Goal: Task Accomplishment & Management: Manage account settings

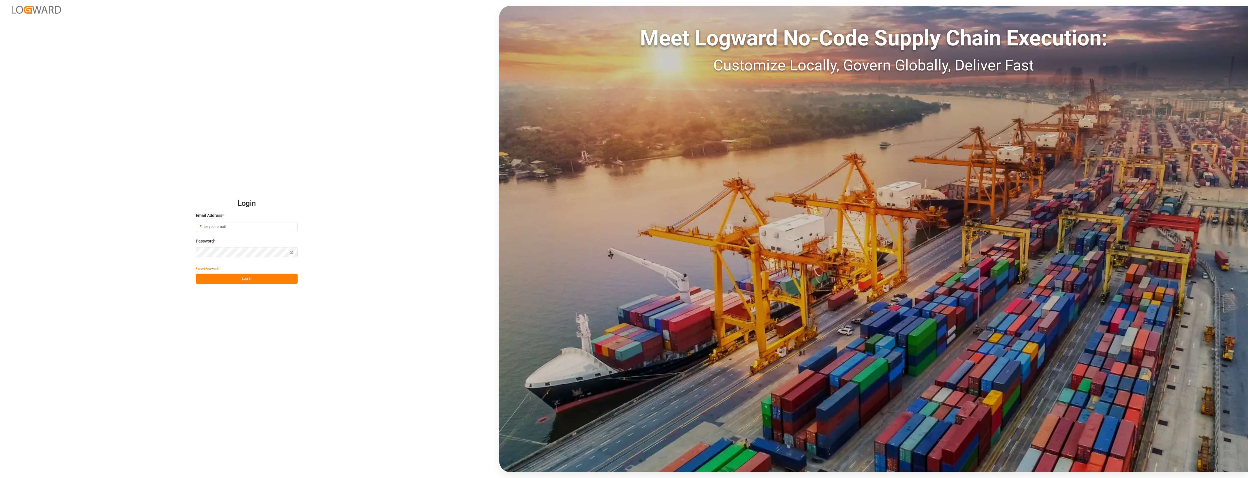
type input "[PERSON_NAME][EMAIL_ADDRESS][PERSON_NAME][DOMAIN_NAME]"
click at [259, 277] on button "Log In" at bounding box center [247, 278] width 102 height 10
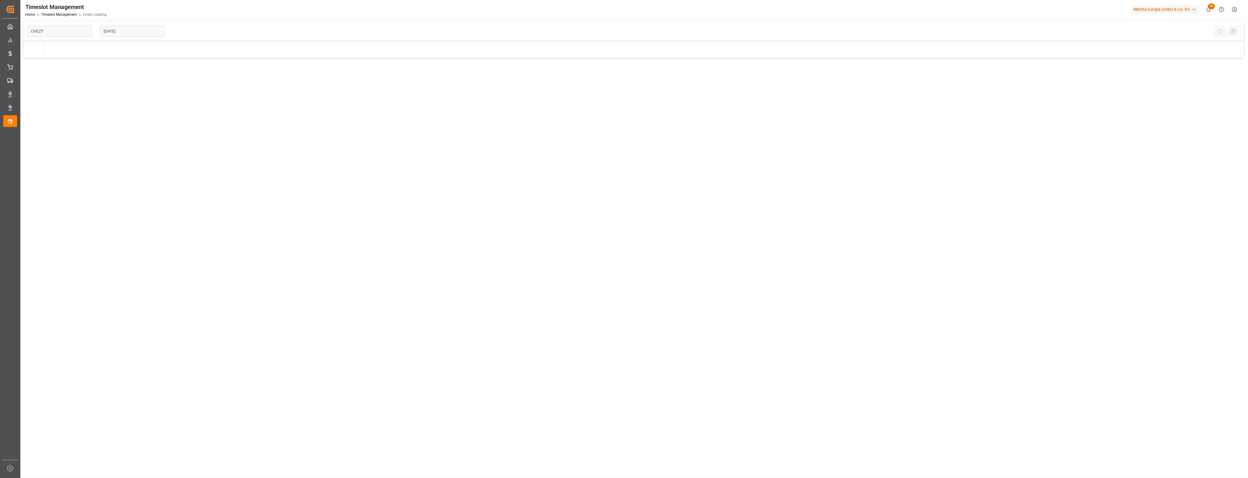
type input "Chezy Loading"
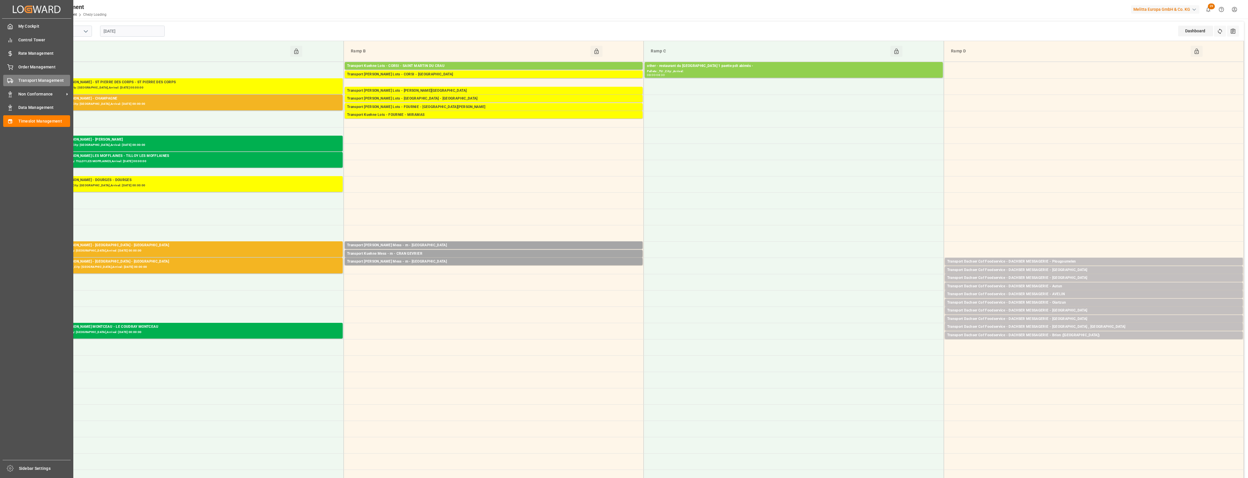
click at [16, 79] on div "Transport Management Transport Management" at bounding box center [36, 80] width 67 height 11
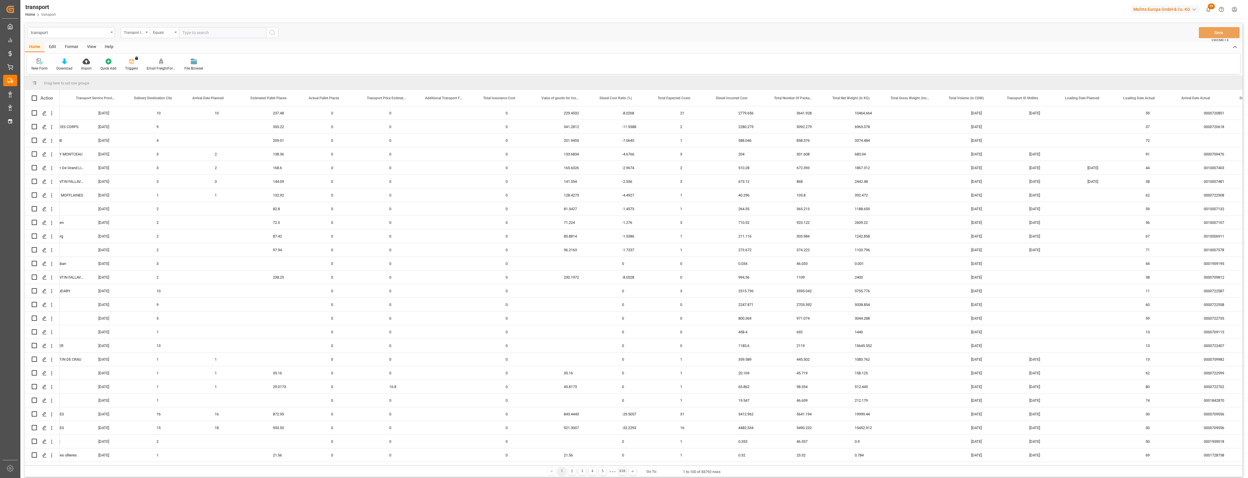
scroll to position [0, 328]
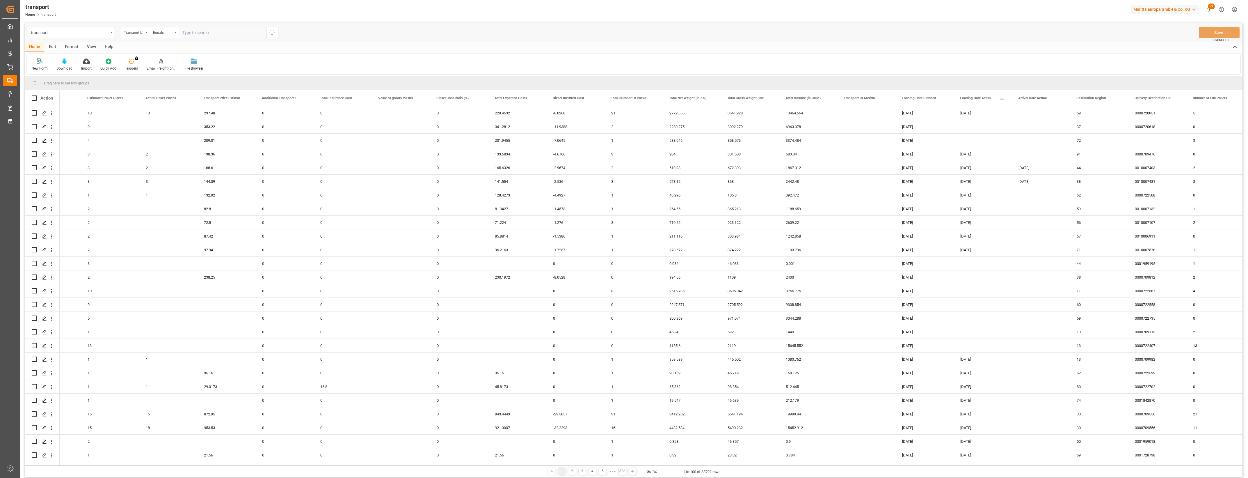
click at [1002, 98] on span at bounding box center [1001, 97] width 5 height 5
click at [1038, 98] on span "filter" at bounding box center [1035, 98] width 5 height 5
click at [1055, 127] on input "date" at bounding box center [1028, 130] width 57 height 12
type input "[DATE]"
click at [1032, 146] on button "Apply" at bounding box center [1035, 148] width 11 height 6
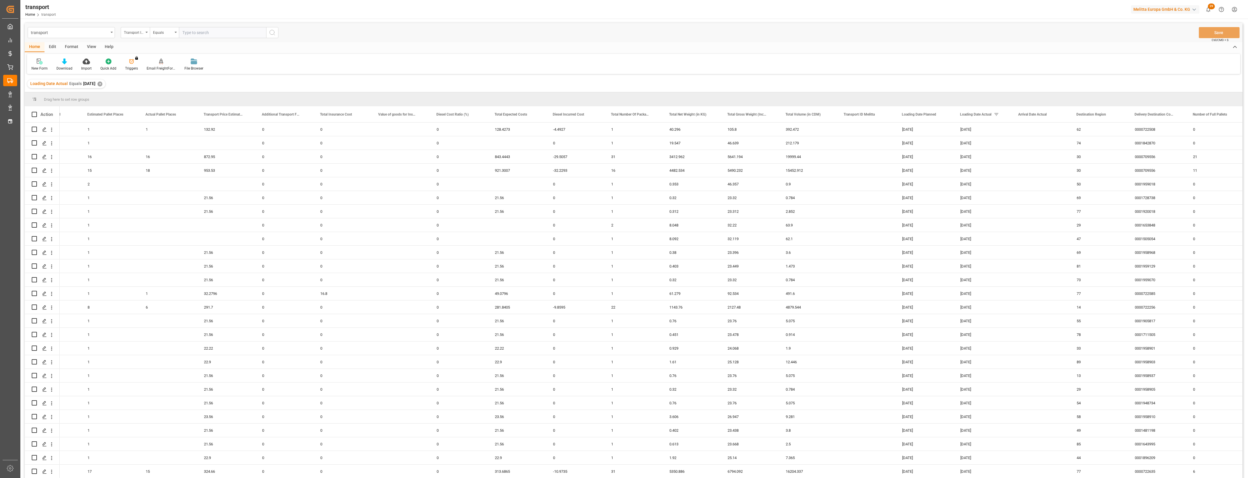
click at [1247, 379] on div at bounding box center [624, 239] width 1248 height 478
click at [1246, 259] on main "transport Transport ID Logward Equals Save Ctrl/CMD + S Home Edit Format View H…" at bounding box center [633, 258] width 1227 height 470
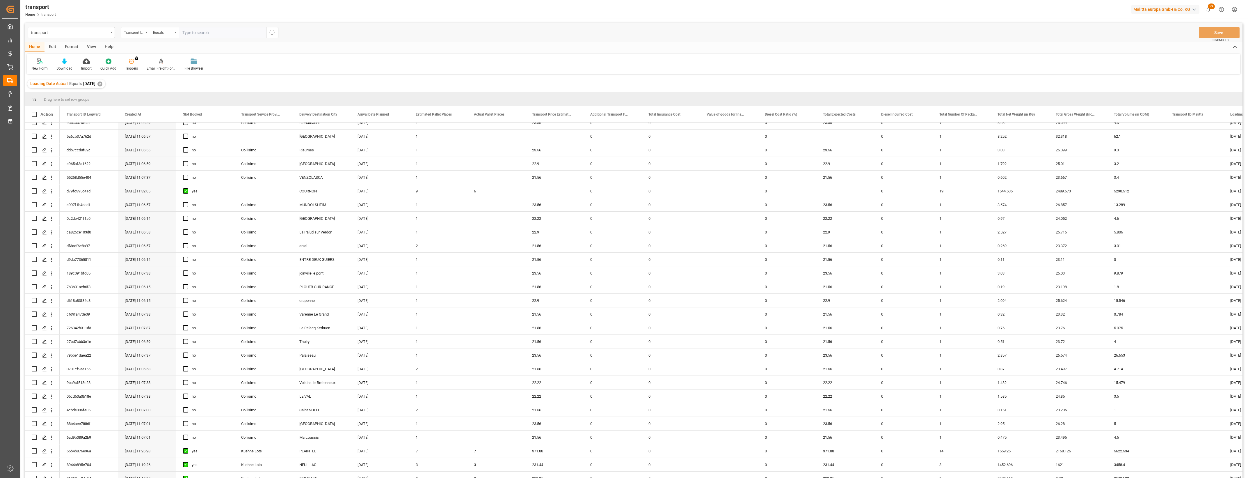
scroll to position [1012, 0]
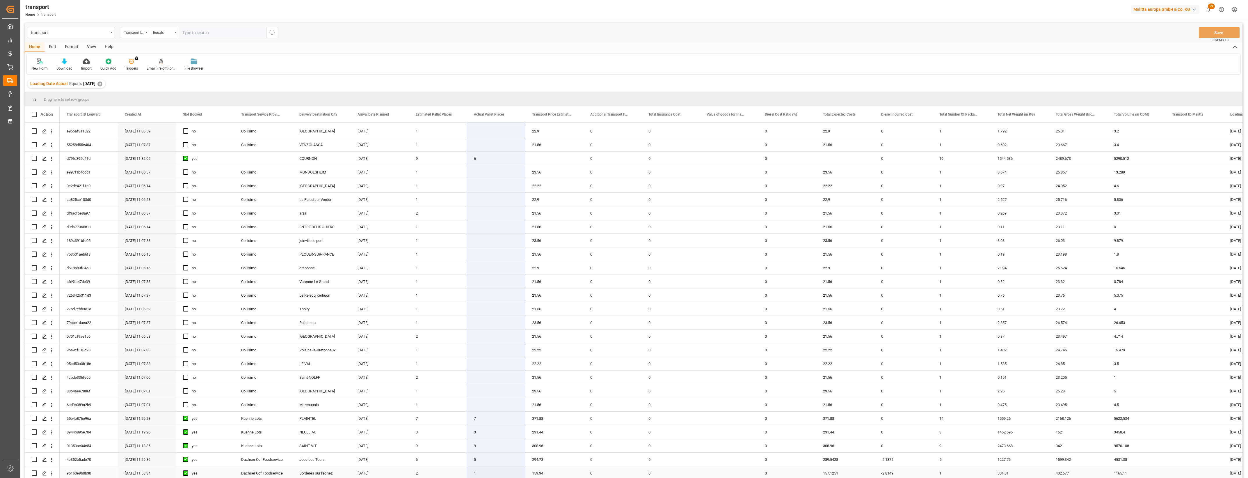
drag, startPoint x: 485, startPoint y: 127, endPoint x: 490, endPoint y: 475, distance: 348.6
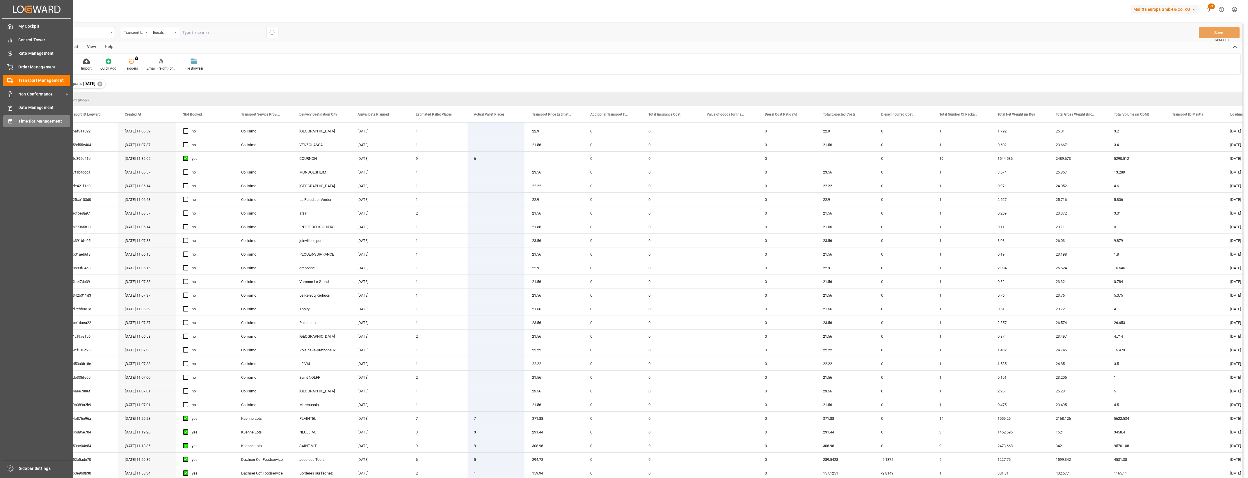
click at [31, 124] on span "Timeslot Management" at bounding box center [44, 121] width 52 height 6
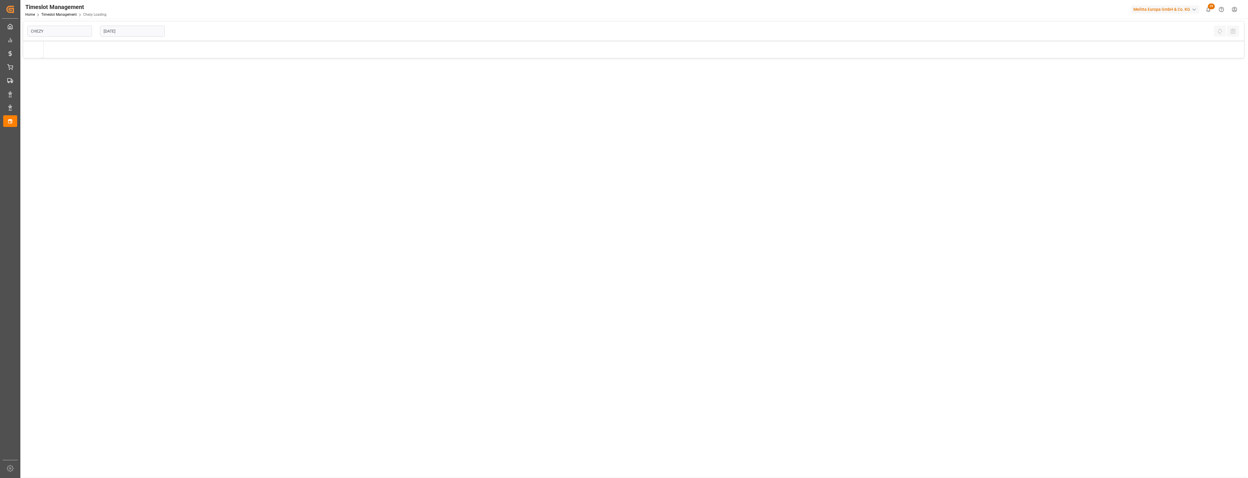
type input "Chezy Loading"
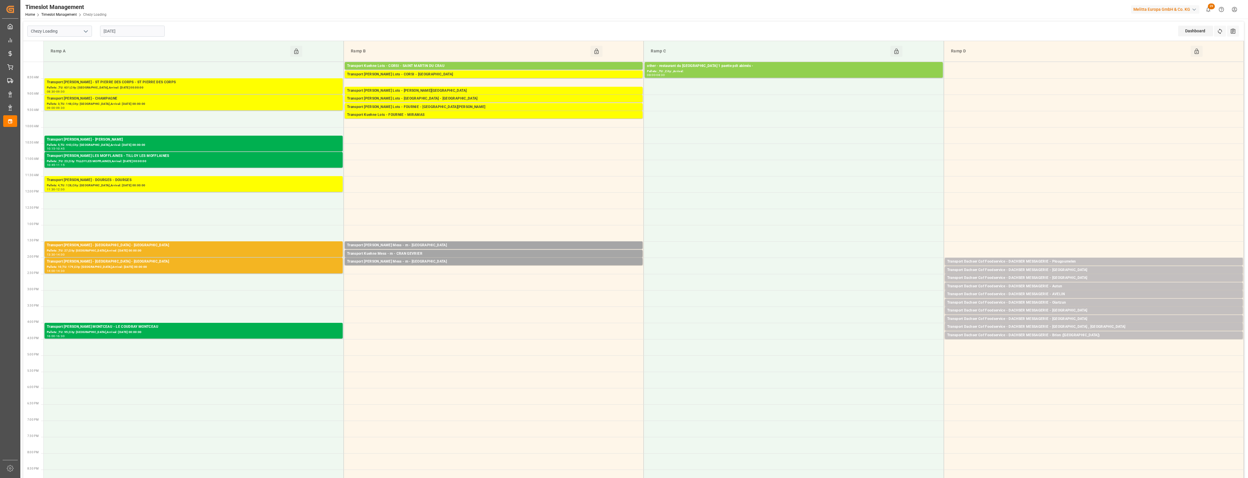
click at [139, 34] on input "[DATE]" at bounding box center [132, 31] width 65 height 11
click at [139, 78] on div "11" at bounding box center [141, 77] width 7 height 7
type input "[DATE]"
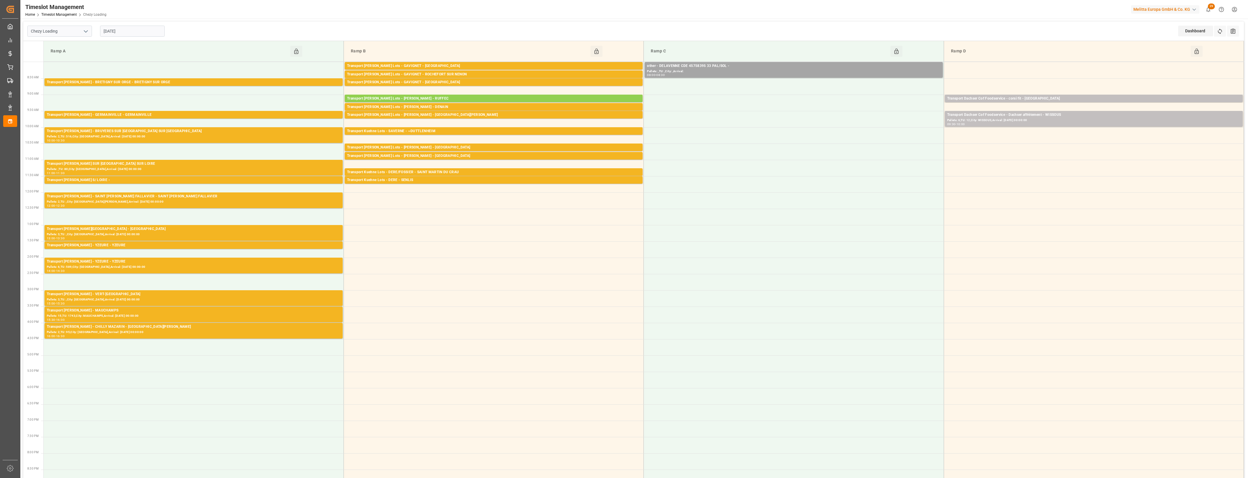
click at [86, 31] on icon "open menu" at bounding box center [85, 31] width 7 height 7
click at [64, 58] on div "Chezy Unloading" at bounding box center [60, 57] width 64 height 13
type input "Chezy Unloading"
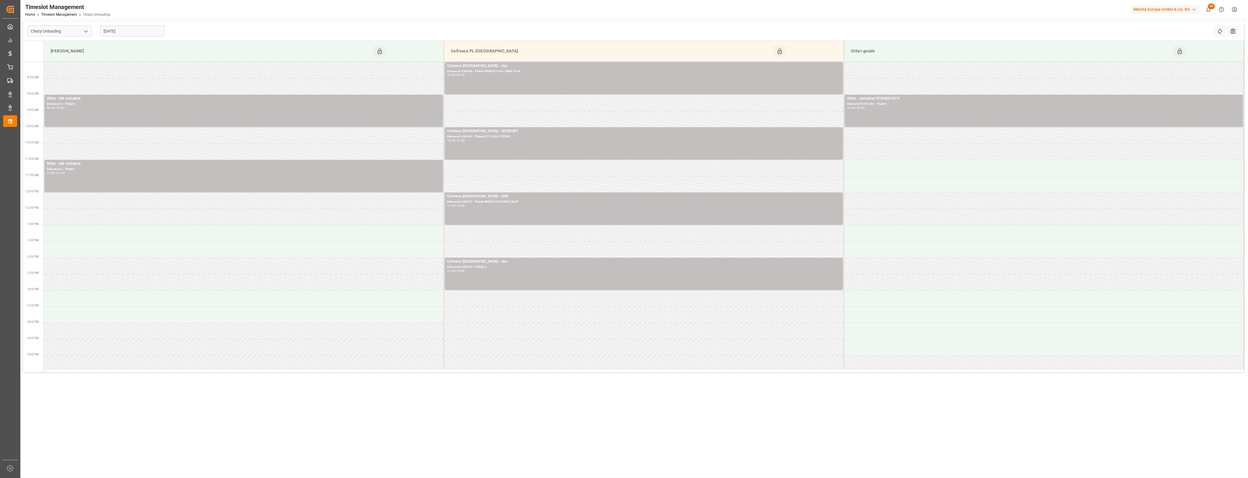
click at [130, 33] on input "[DATE]" at bounding box center [132, 31] width 65 height 11
click at [133, 77] on div "10" at bounding box center [130, 77] width 7 height 7
type input "[DATE]"
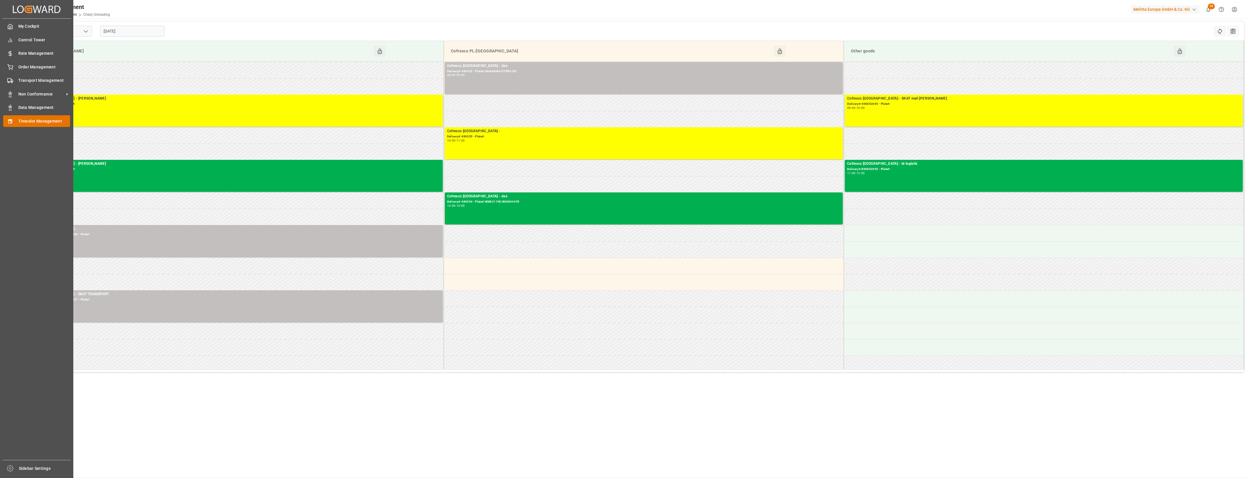
click at [35, 122] on span "Timeslot Management" at bounding box center [44, 121] width 52 height 6
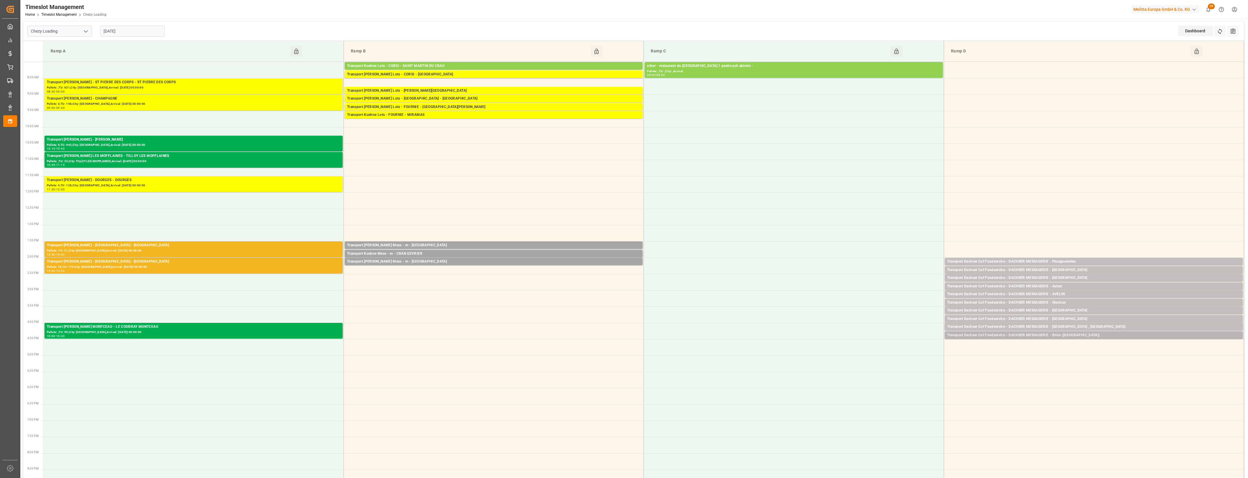
click at [1070, 334] on div "Transport Dachser Cof Foodservice - DACHSER MESSAGERIE - Brion ([GEOGRAPHIC_DAT…" at bounding box center [1093, 335] width 293 height 6
click at [863, 352] on button "Open" at bounding box center [868, 352] width 41 height 7
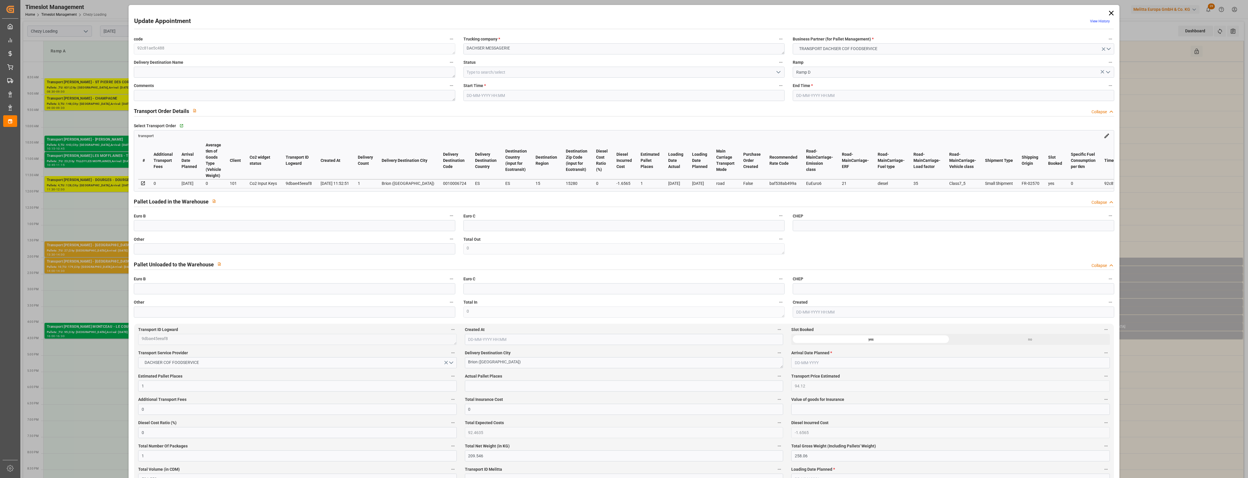
type input "[DATE] 16:15"
type input "[DATE] 16:30"
type input "[DATE] 12:33"
type input "[DATE] 11:52"
type input "[DATE]"
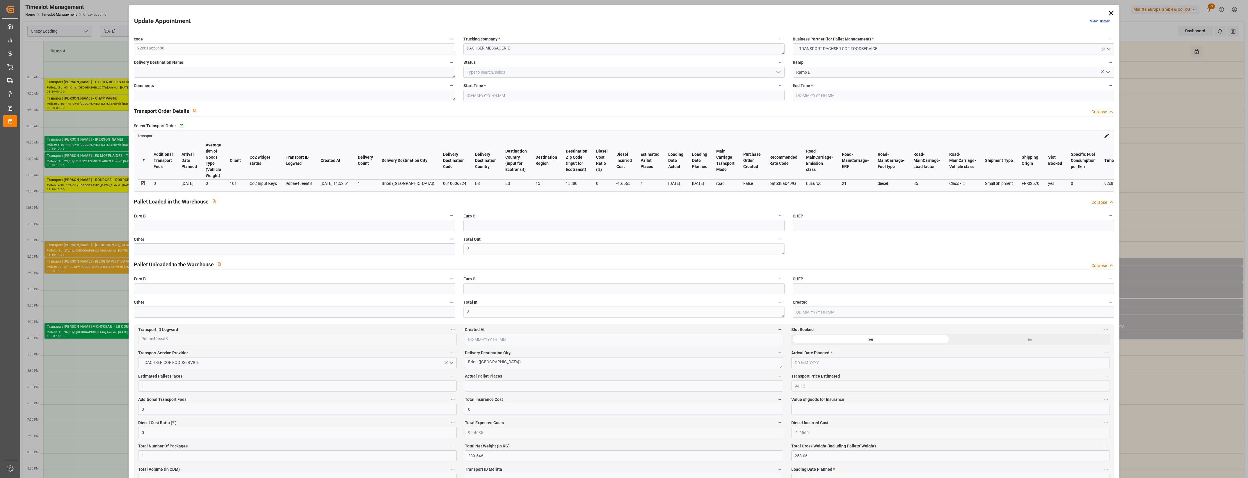
type input "[DATE]"
click at [147, 250] on input "text" at bounding box center [294, 248] width 321 height 11
type input "1"
click at [485, 389] on input "text" at bounding box center [624, 385] width 318 height 11
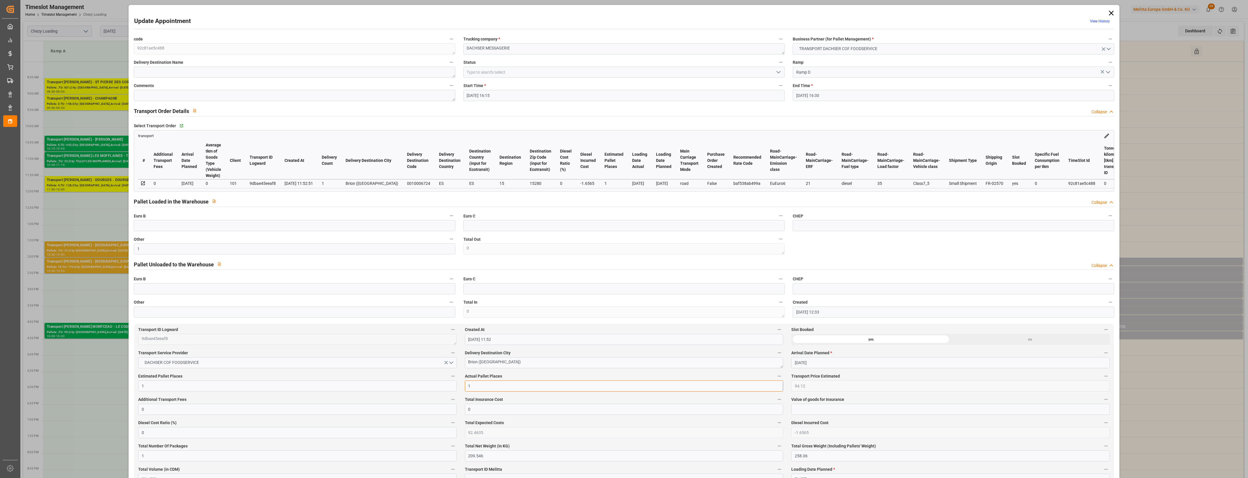
type input "1"
click at [525, 377] on label "Actual Pallet Places" at bounding box center [624, 376] width 318 height 8
click at [776, 377] on button "Actual Pallet Places" at bounding box center [780, 376] width 8 height 8
click at [525, 377] on div at bounding box center [624, 239] width 1248 height 478
click at [778, 73] on icon "open menu" at bounding box center [778, 72] width 7 height 7
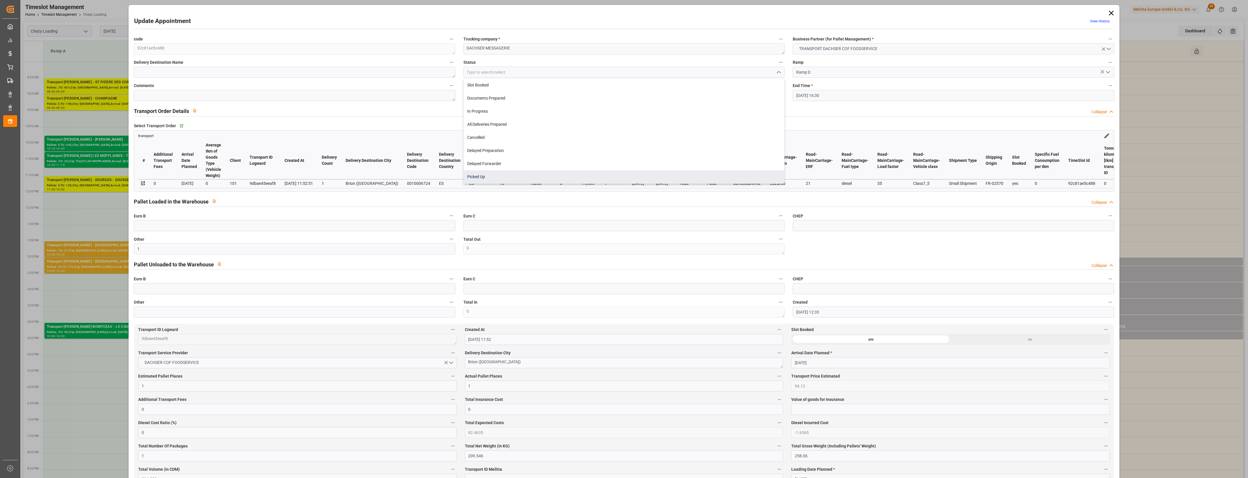
click at [493, 174] on div "Picked Up" at bounding box center [624, 176] width 321 height 13
type input "Picked Up"
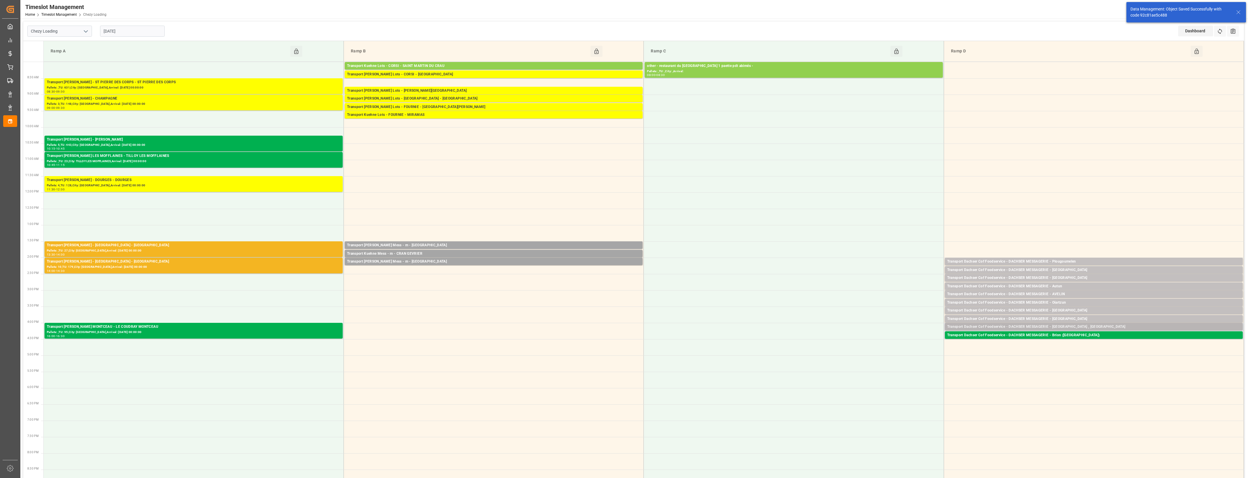
click at [1072, 328] on div "Transport Dachser Cof Foodservice - DACHSER MESSAGERIE - [GEOGRAPHIC_DATA] , [G…" at bounding box center [1093, 327] width 293 height 6
click at [883, 353] on button "Open" at bounding box center [868, 352] width 41 height 7
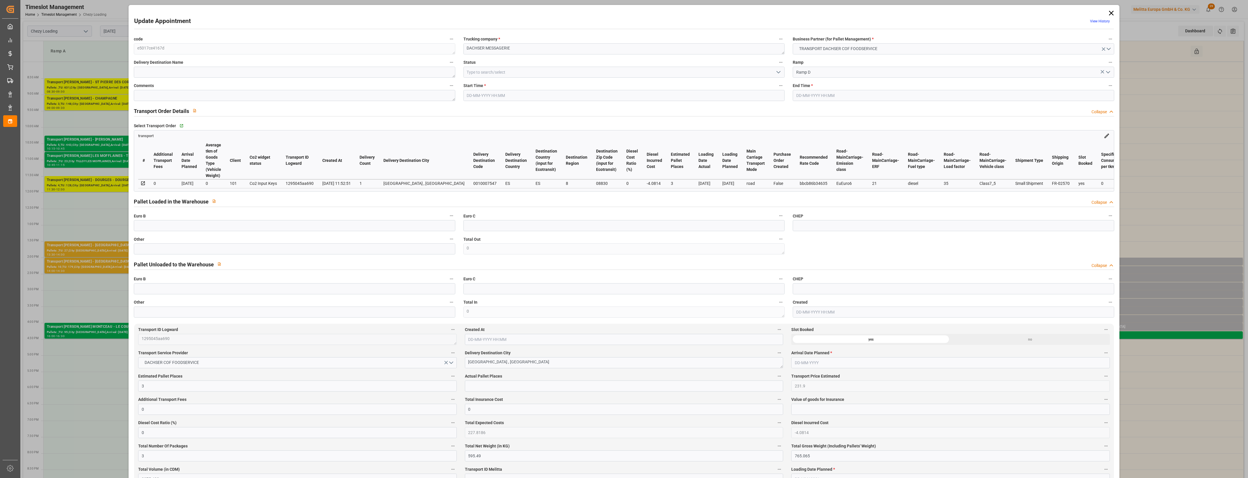
type input "[DATE] 16:00"
type input "[DATE] 16:15"
type input "[DATE] 12:32"
type input "[DATE] 11:52"
type input "[DATE]"
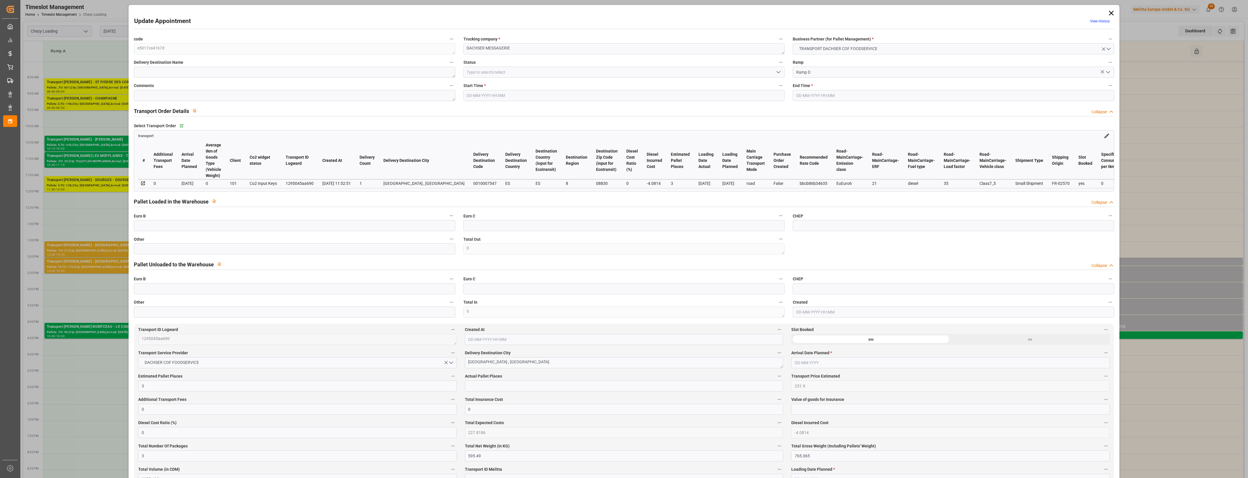
type input "[DATE]"
click at [182, 251] on input "text" at bounding box center [294, 248] width 321 height 11
type input "3"
click at [485, 383] on input "text" at bounding box center [624, 385] width 318 height 11
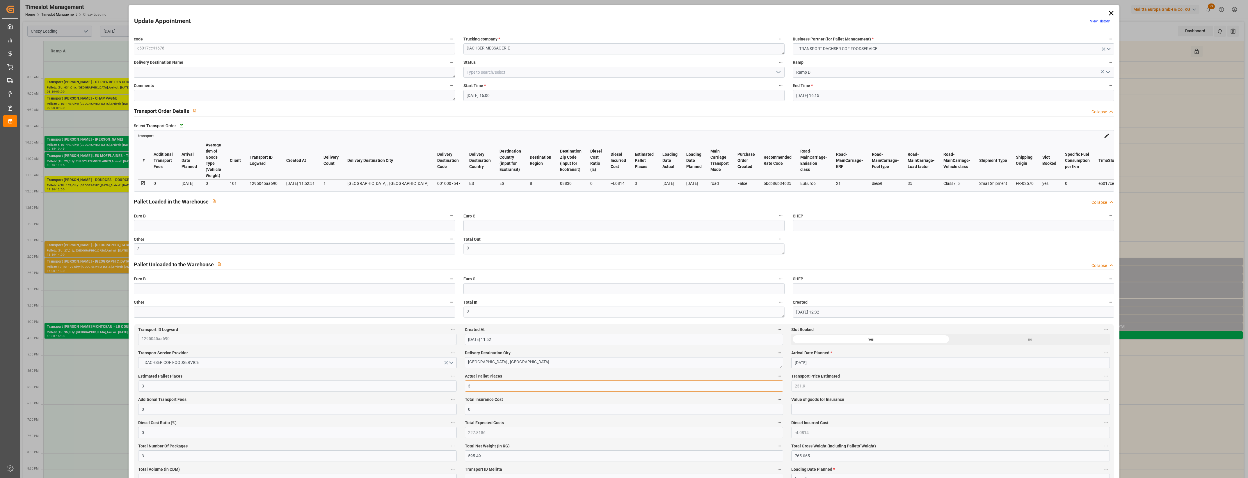
type input "3"
click at [776, 73] on icon "open menu" at bounding box center [778, 72] width 7 height 7
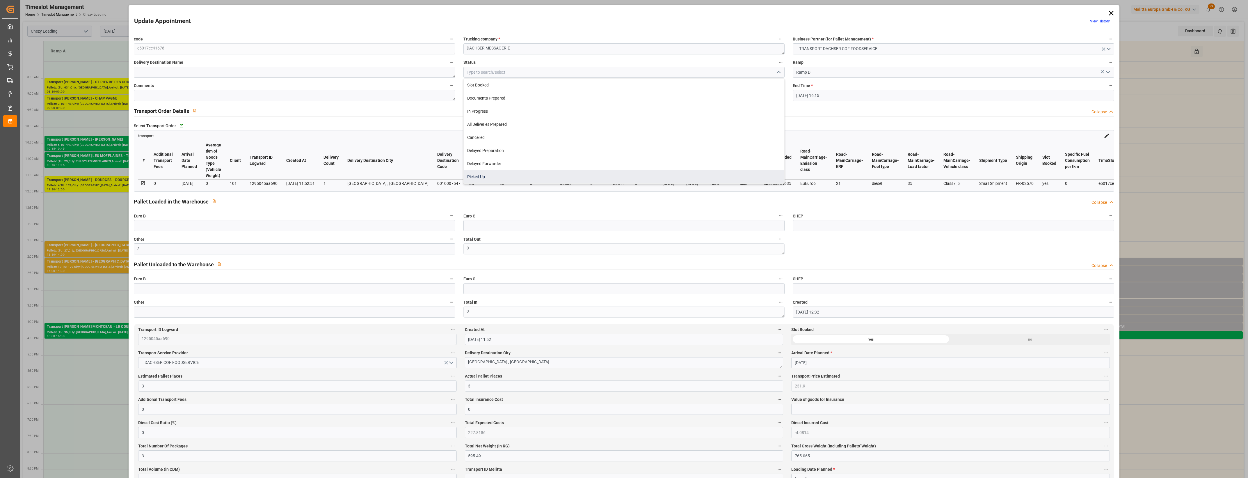
click at [513, 178] on div "Picked Up" at bounding box center [624, 176] width 321 height 13
type input "Picked Up"
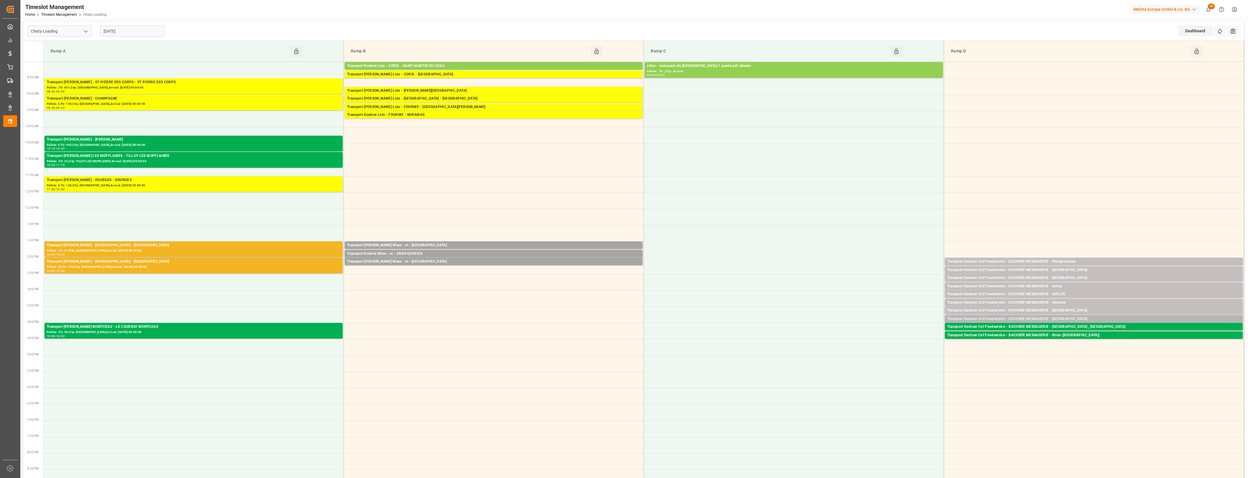
click at [1070, 319] on div "Transport Dachser Cof Foodservice - DACHSER MESSAGERIE - [GEOGRAPHIC_DATA]" at bounding box center [1093, 319] width 293 height 6
click at [887, 336] on button "Open" at bounding box center [868, 336] width 41 height 7
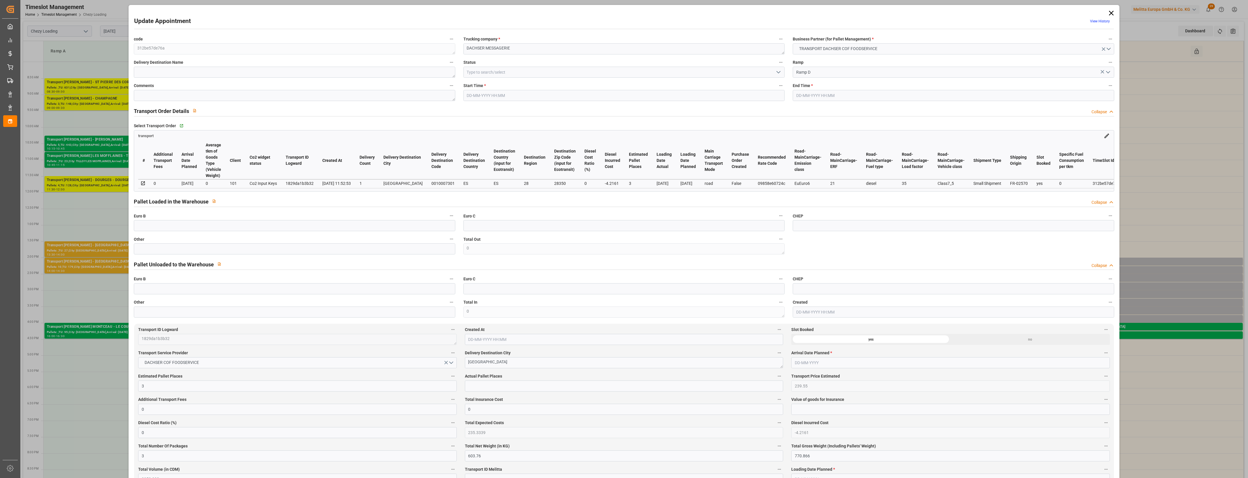
type input "[DATE] 15:45"
type input "[DATE] 16:00"
type input "[DATE] 12:32"
type input "[DATE] 11:52"
type input "[DATE]"
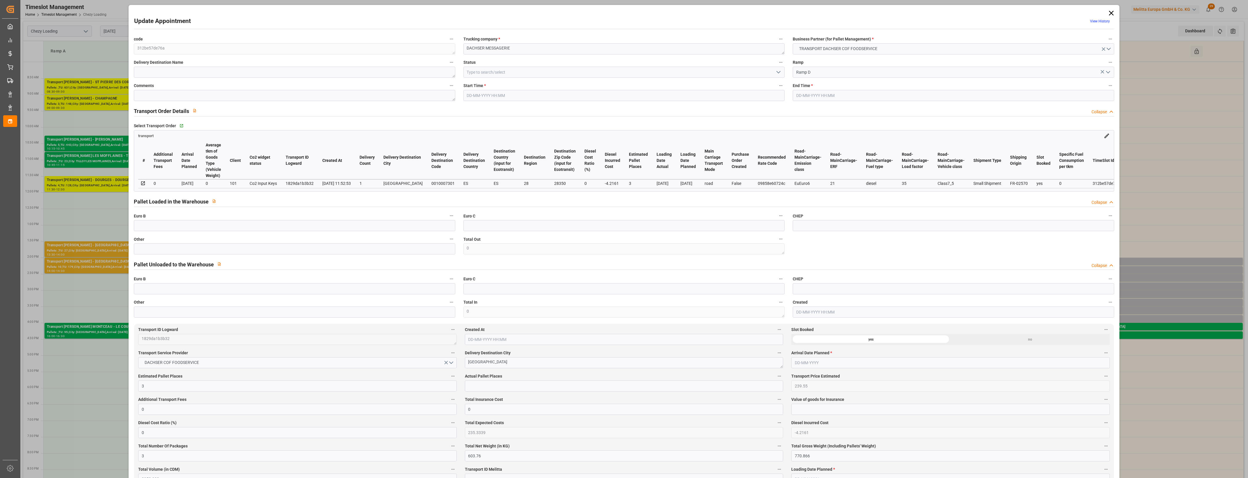
type input "[DATE]"
click at [184, 250] on input "text" at bounding box center [294, 248] width 321 height 11
type input "3"
click at [486, 388] on input "text" at bounding box center [624, 385] width 318 height 11
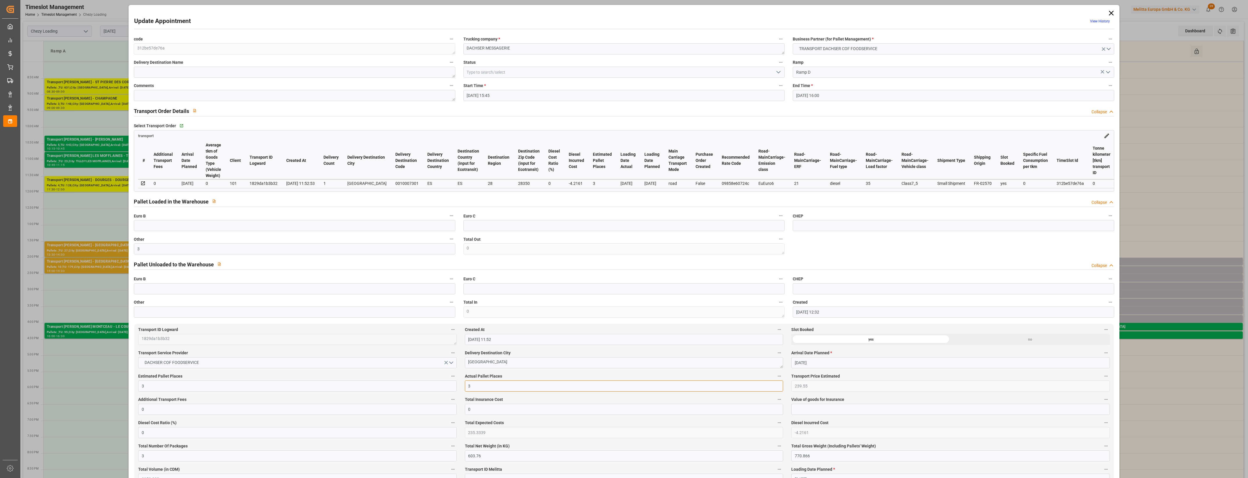
type input "3"
click at [779, 73] on icon "open menu" at bounding box center [778, 72] width 7 height 7
click at [532, 175] on div "Picked Up" at bounding box center [624, 176] width 321 height 13
type input "Picked Up"
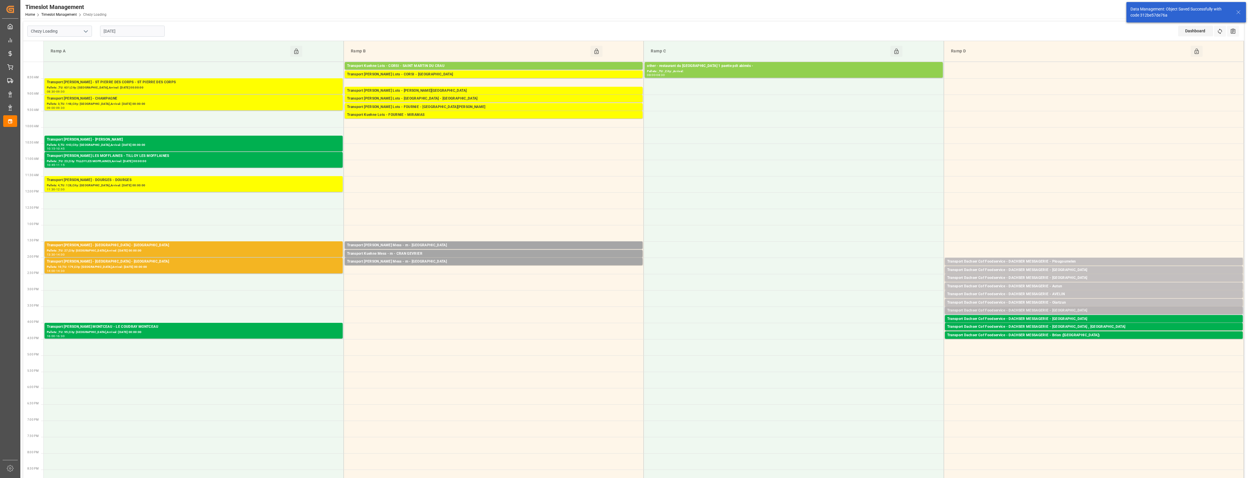
click at [1064, 310] on div "Transport Dachser Cof Foodservice - DACHSER MESSAGERIE - [GEOGRAPHIC_DATA]" at bounding box center [1093, 311] width 293 height 6
click at [873, 338] on button "Open" at bounding box center [868, 336] width 41 height 7
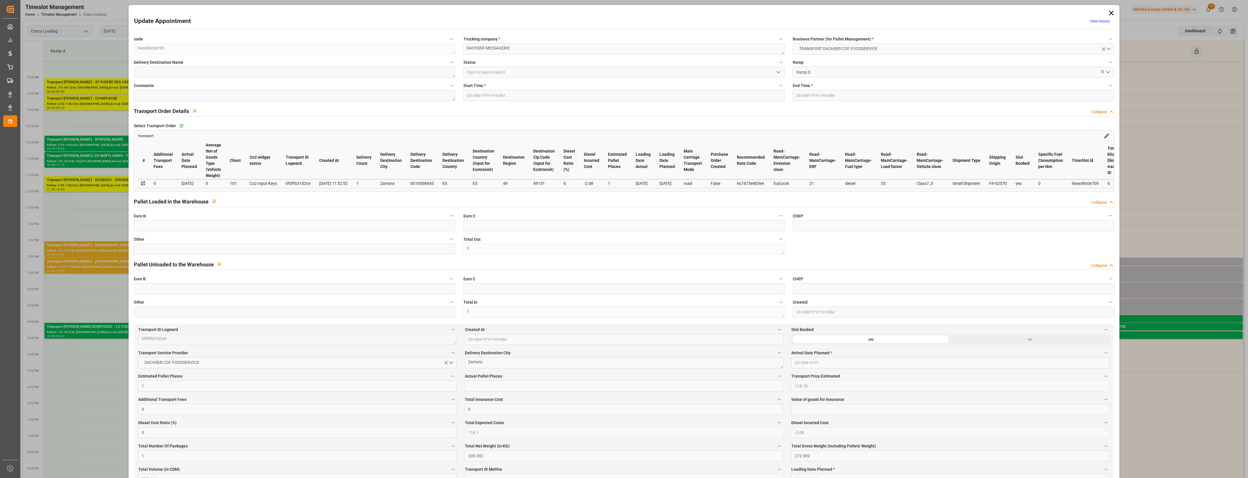
type input "[DATE] 15:30"
type input "[DATE] 15:45"
type input "[DATE] 12:31"
type input "[DATE] 11:52"
type input "[DATE]"
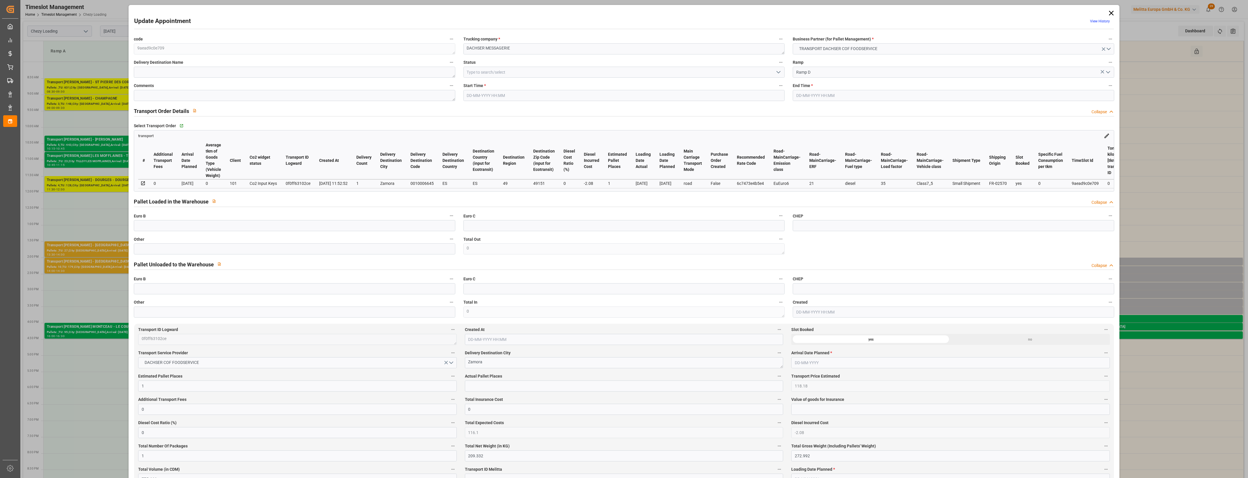
type input "[DATE]"
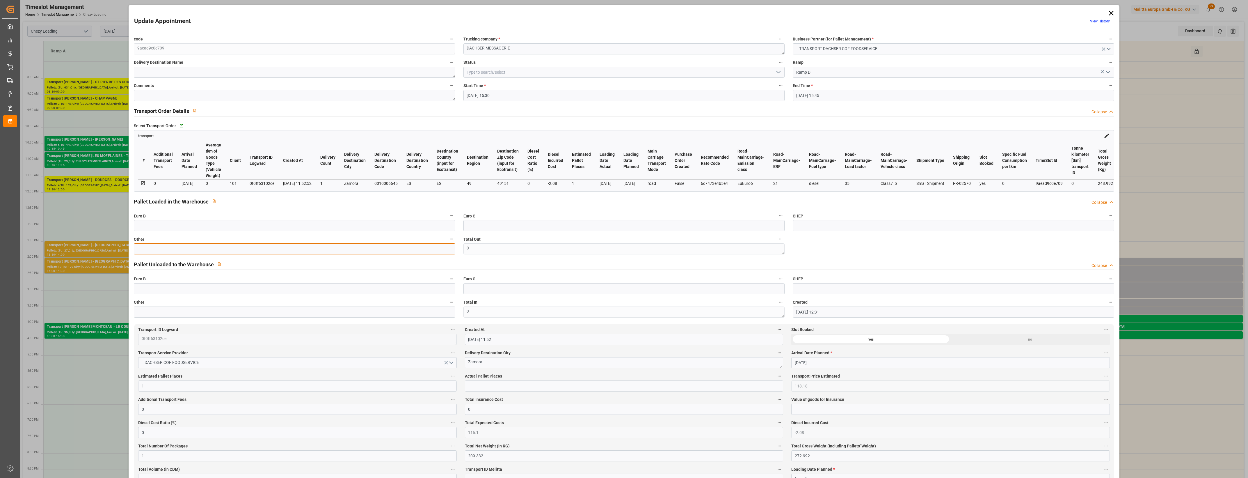
click at [190, 250] on input "text" at bounding box center [294, 248] width 321 height 11
type input "1"
click at [485, 386] on input "text" at bounding box center [624, 385] width 318 height 11
type input "1"
click at [777, 72] on icon "open menu" at bounding box center [778, 72] width 7 height 7
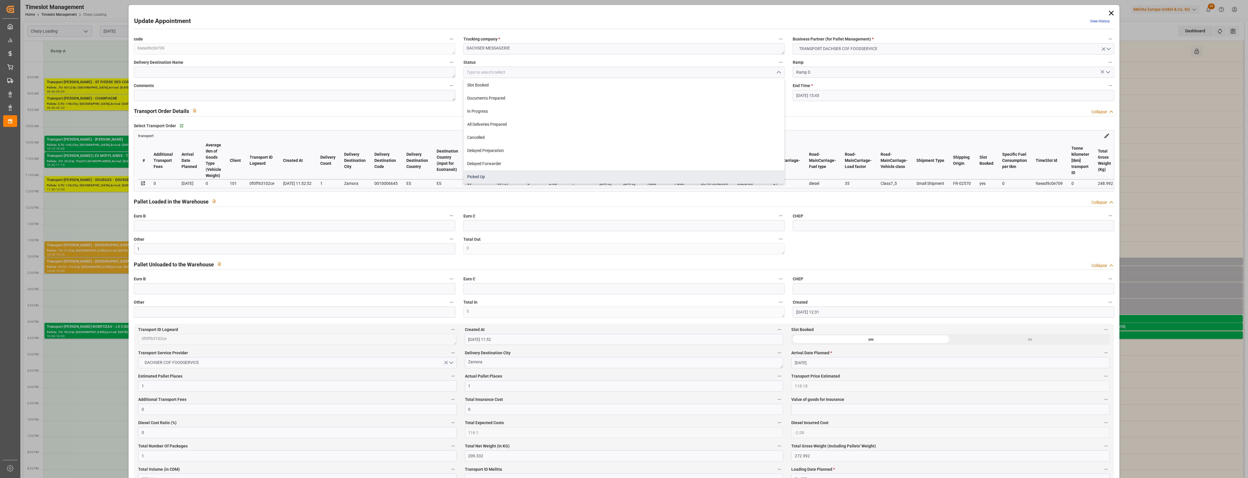
click at [523, 175] on div "Picked Up" at bounding box center [624, 176] width 321 height 13
type input "Picked Up"
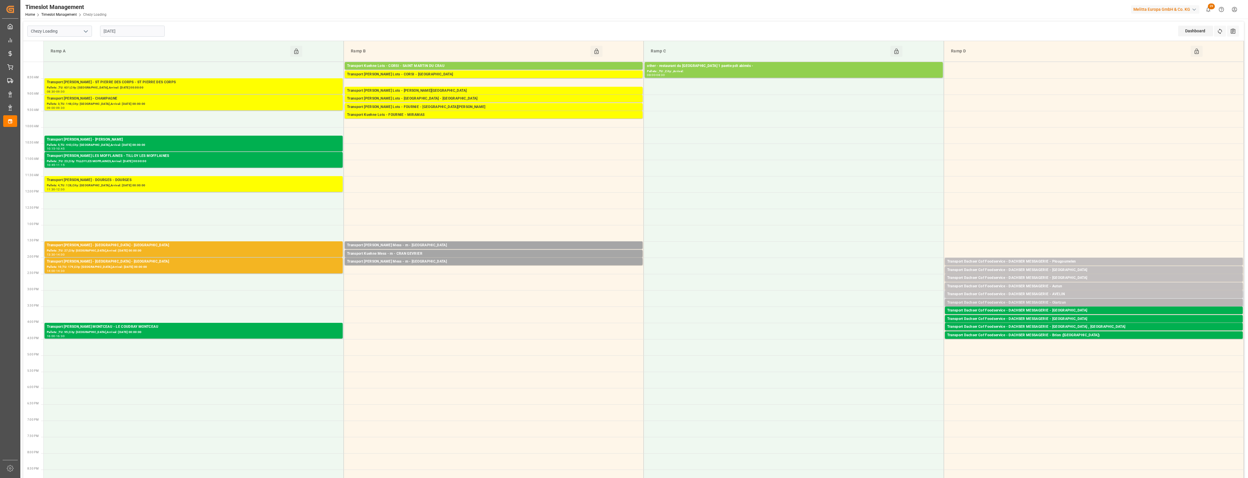
click at [1069, 302] on div "Transport Dachser Cof Foodservice - DACHSER MESSAGERIE - Oiartzun" at bounding box center [1093, 303] width 293 height 6
click at [876, 322] on button "Open" at bounding box center [868, 320] width 41 height 7
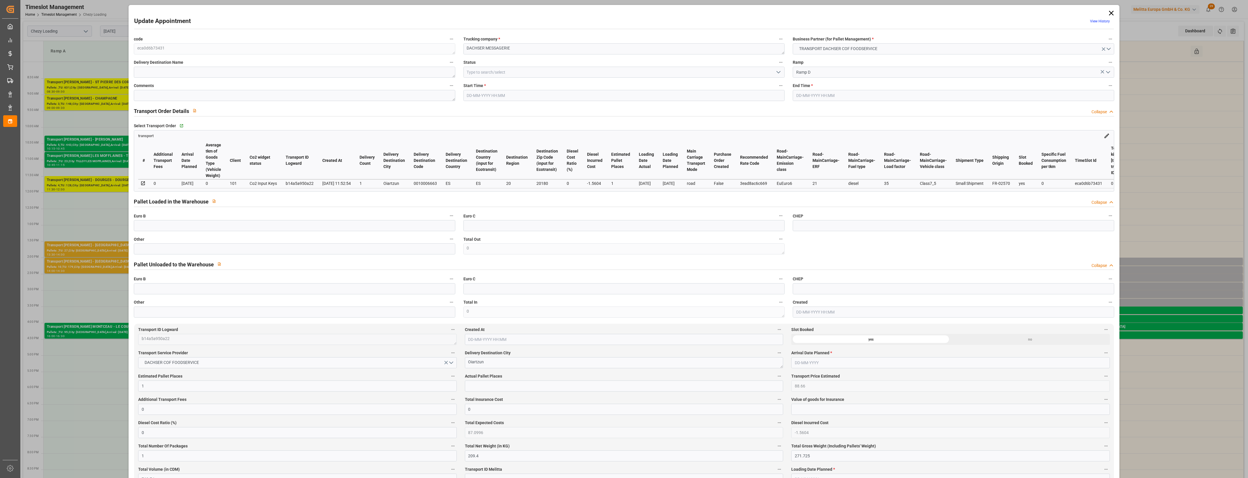
type input "[DATE] 15:15"
type input "[DATE] 15:30"
type input "[DATE] 12:30"
type input "[DATE] 11:52"
type input "[DATE]"
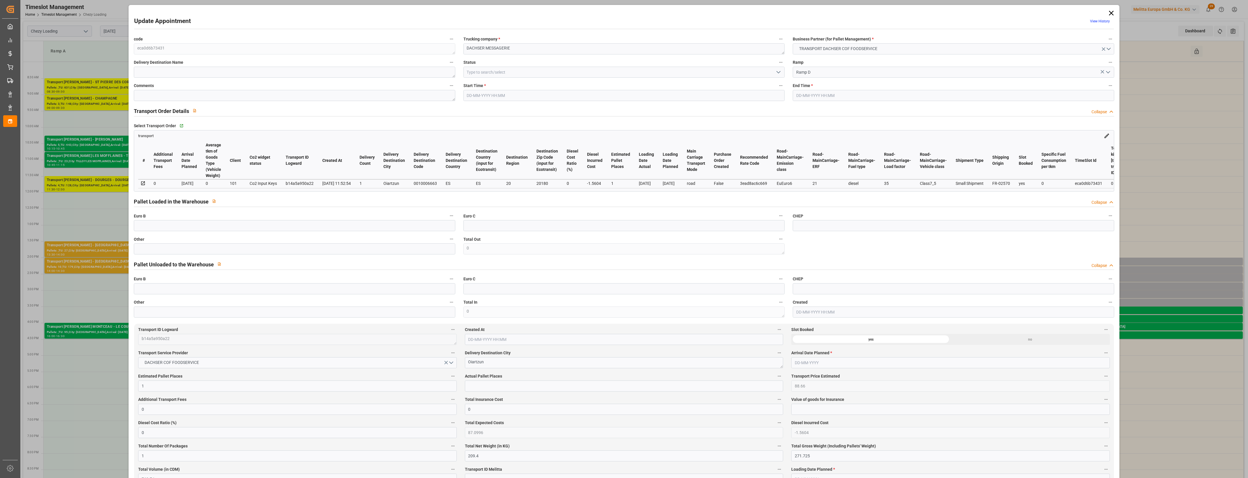
type input "[DATE]"
click at [294, 251] on input "text" at bounding box center [294, 248] width 321 height 11
type input "1"
click at [485, 390] on input "text" at bounding box center [624, 385] width 318 height 11
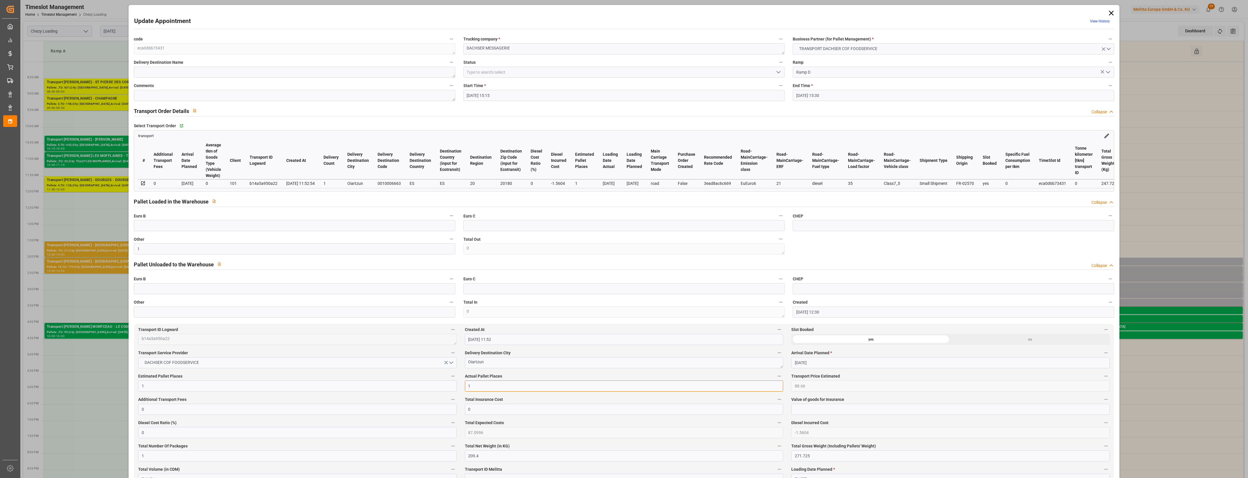
type input "1"
click at [777, 72] on icon "open menu" at bounding box center [778, 72] width 7 height 7
click at [509, 175] on div "Picked Up" at bounding box center [624, 176] width 321 height 13
type input "Picked Up"
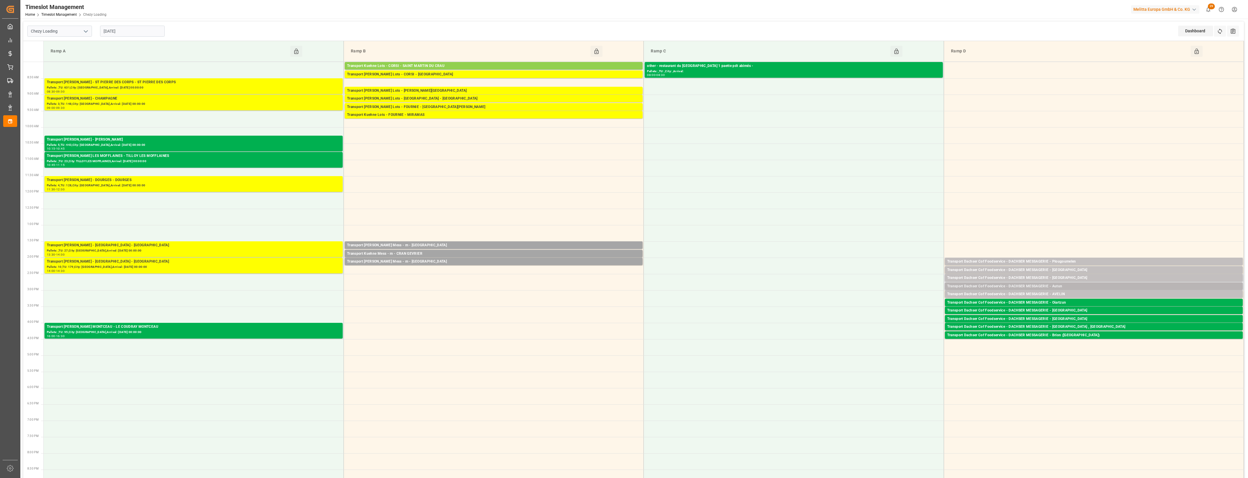
click at [1072, 285] on div "Transport Dachser Cof Foodservice - DACHSER MESSAGERIE - Autun" at bounding box center [1093, 286] width 293 height 6
click at [882, 302] on button "Open" at bounding box center [868, 304] width 41 height 7
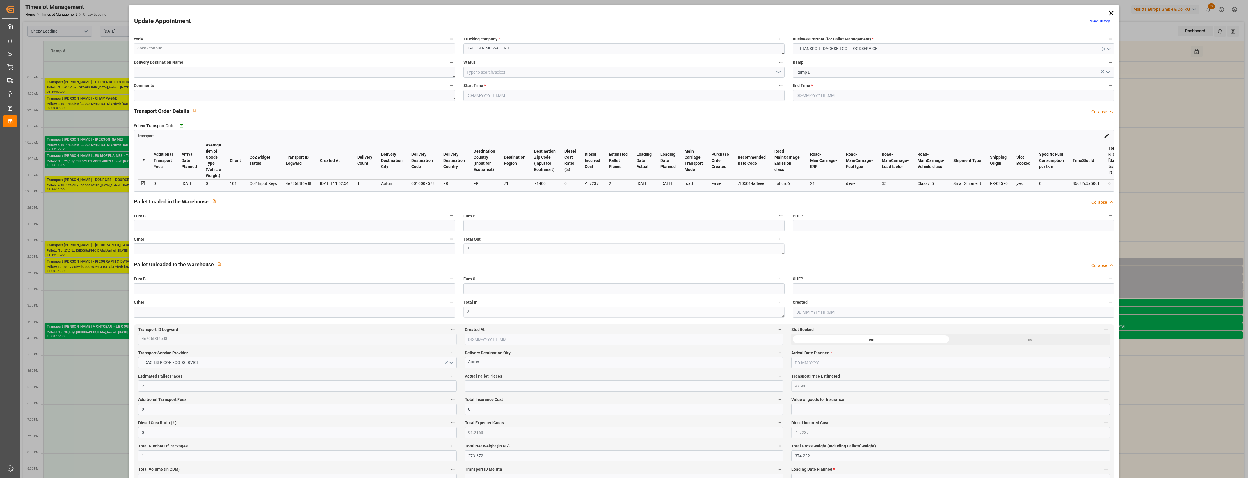
type input "2"
type input "97.94"
type input "0"
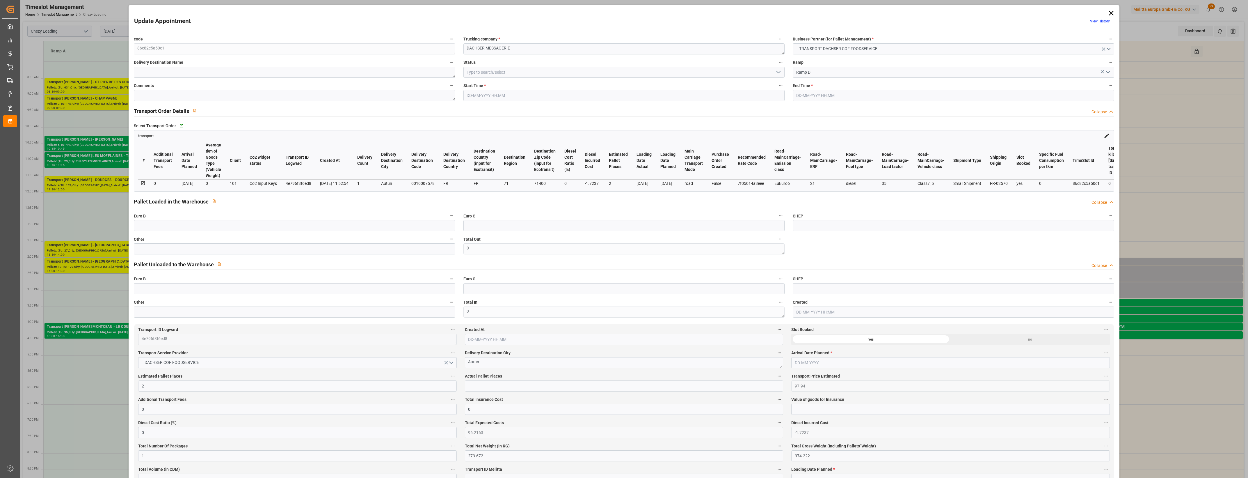
type input "96.2163"
type input "-1.7237"
type input "1"
type input "273.672"
type input "374.222"
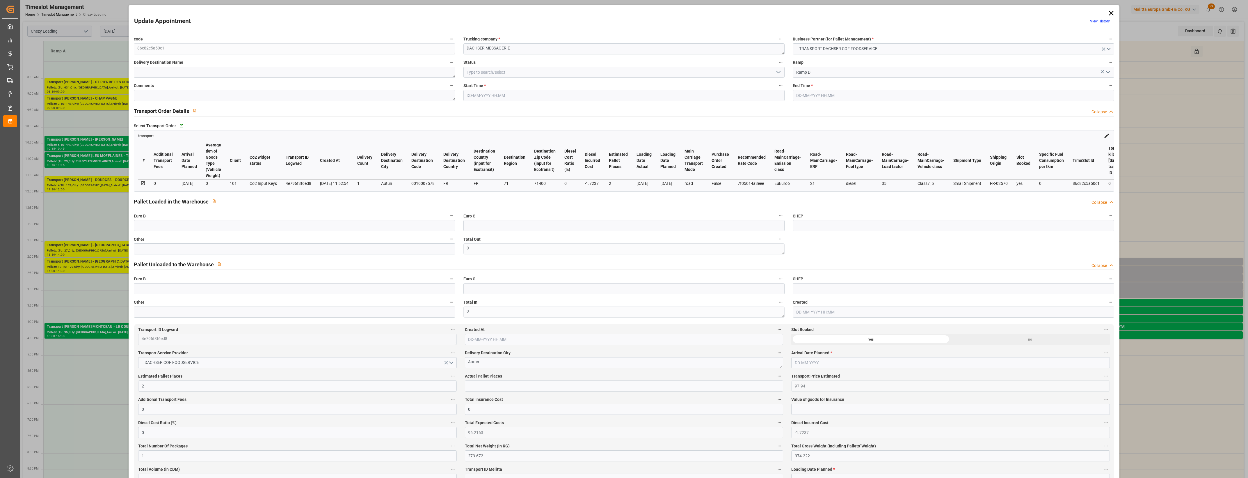
type input "1103.796"
type input "71"
type input "1"
type input "14"
type input "2"
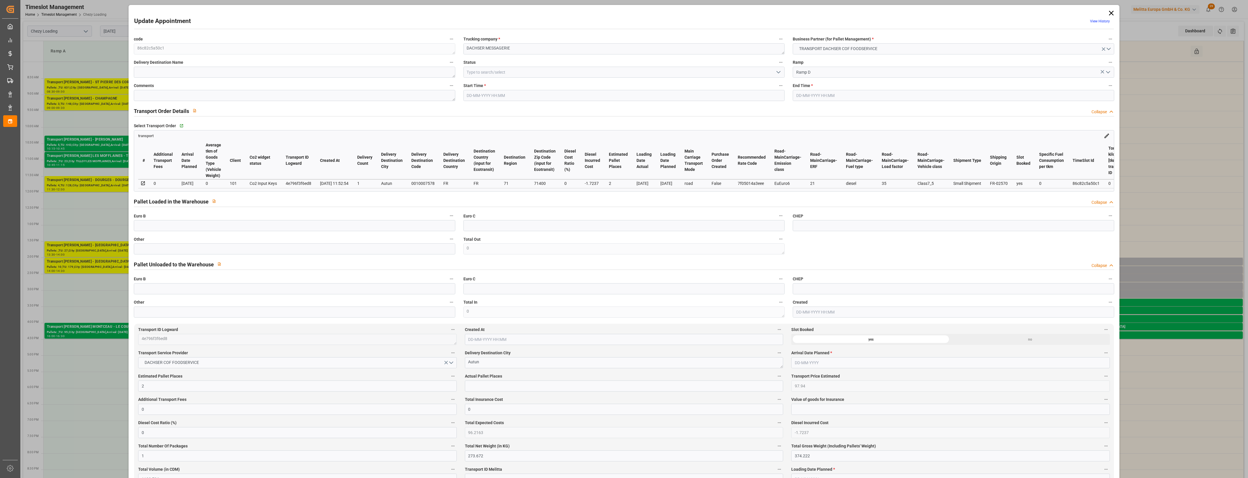
type input "101"
type input "325.332"
type input "0"
type input "4710.8598"
type input "0"
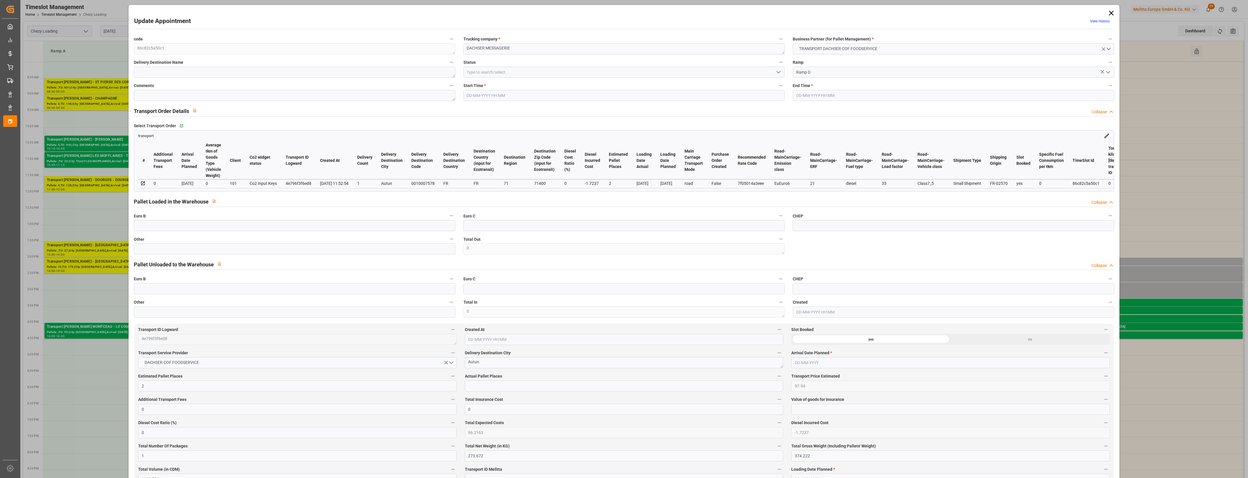
type input "0"
type input "21"
type input "35"
type input "[DATE] 14:45"
type input "[DATE] 15:00"
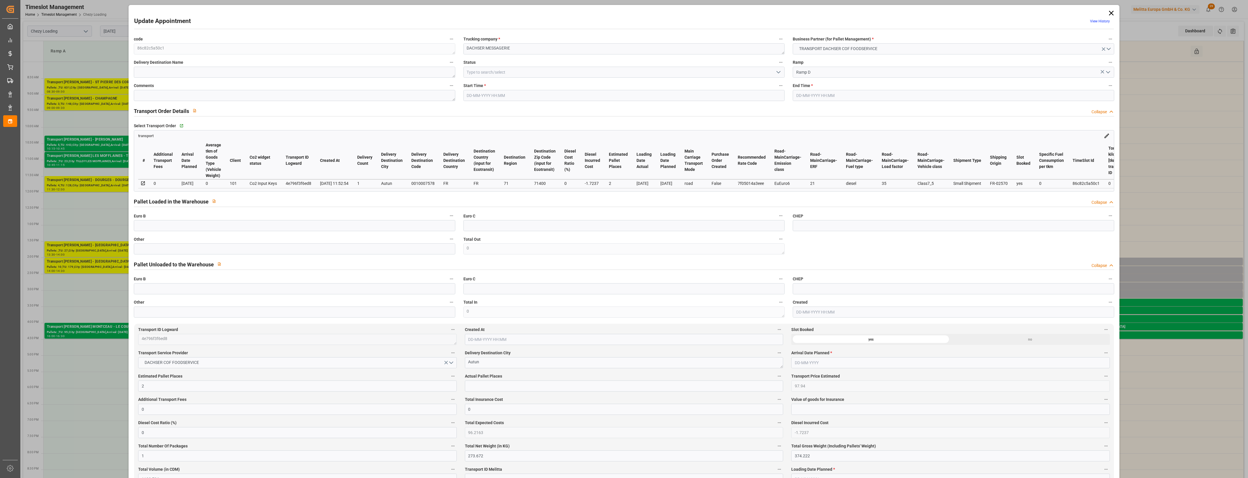
type input "[DATE] 12:29"
type input "[DATE] 11:52"
type input "[DATE]"
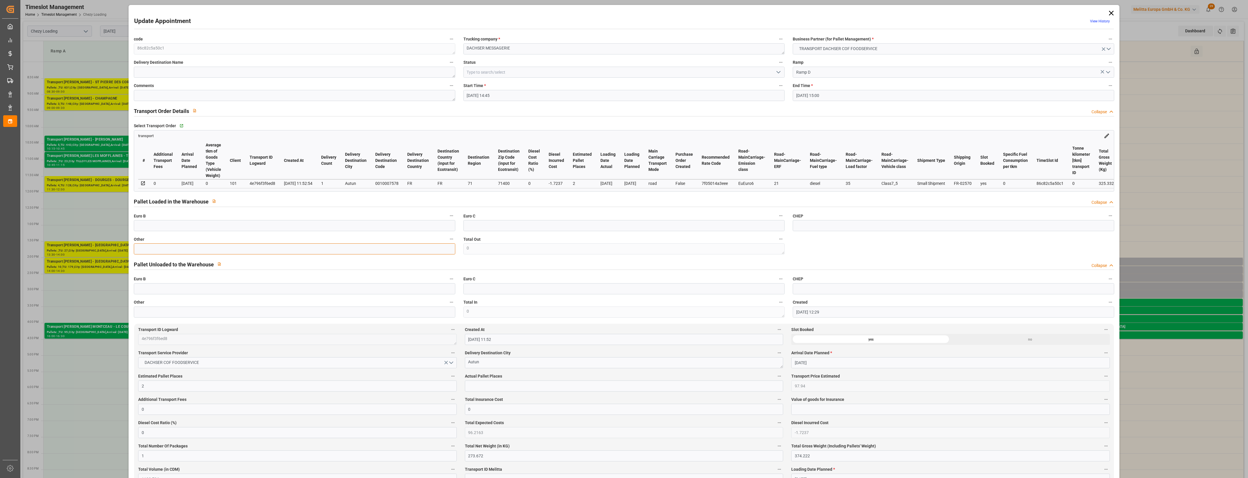
click at [148, 249] on input "text" at bounding box center [294, 248] width 321 height 11
type input "1"
click at [486, 385] on input "text" at bounding box center [624, 385] width 318 height 11
type input "1"
click at [778, 72] on icon "open menu" at bounding box center [778, 72] width 7 height 7
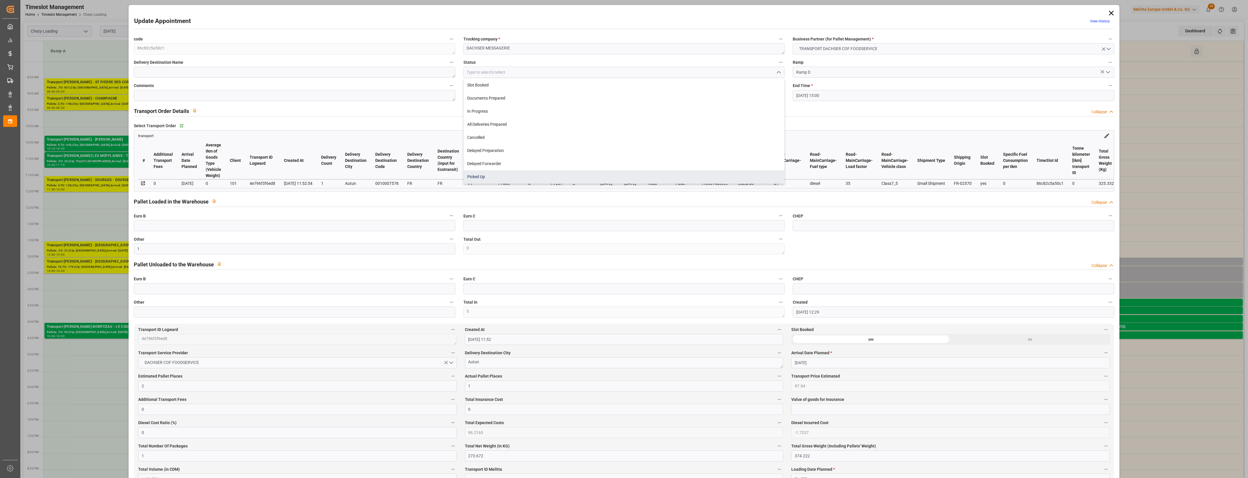
click at [498, 175] on div "Picked Up" at bounding box center [624, 176] width 321 height 13
type input "Picked Up"
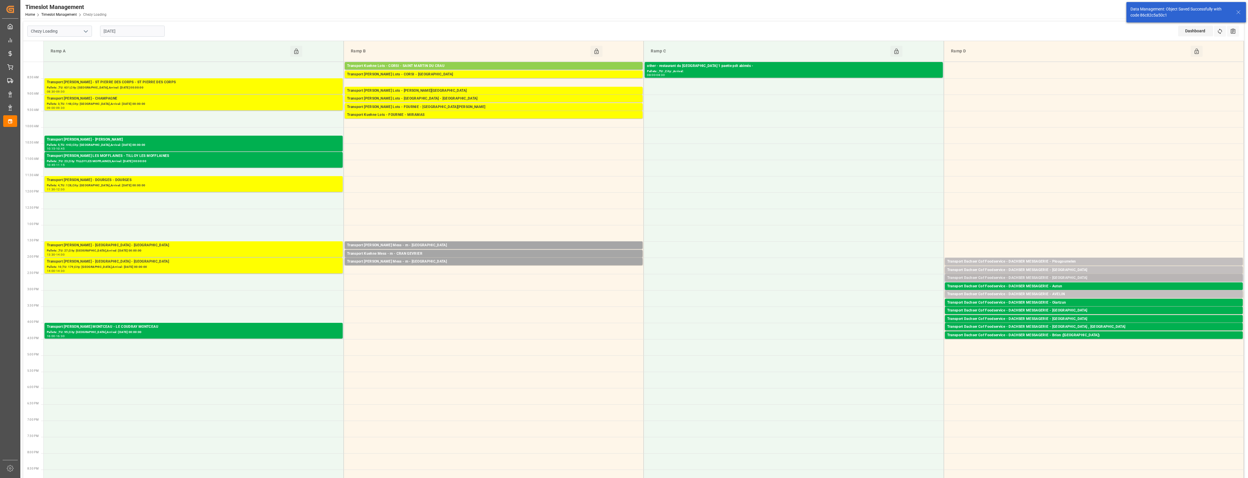
click at [1062, 277] on div "Transport Dachser Cof Foodservice - DACHSER MESSAGERIE - [GEOGRAPHIC_DATA]" at bounding box center [1093, 278] width 293 height 6
click at [881, 303] on button "Open" at bounding box center [868, 304] width 41 height 7
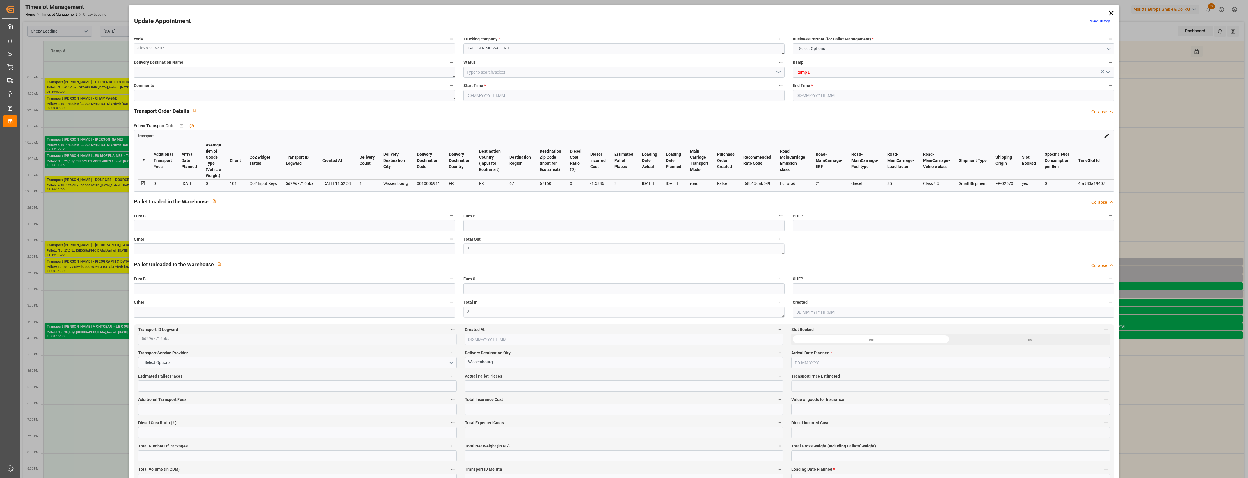
type input "2"
type input "87.42"
type input "0"
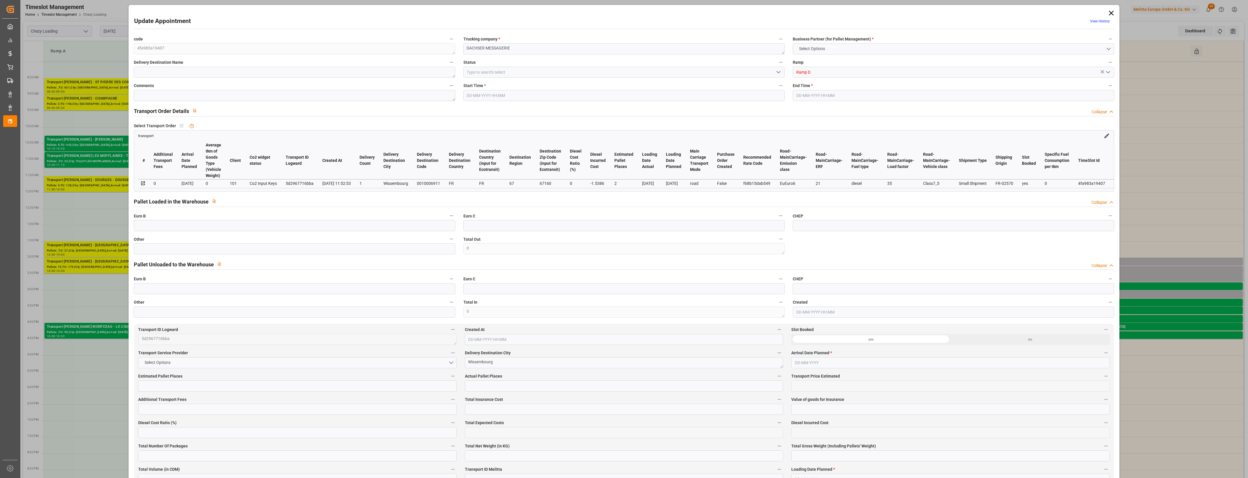
type input "85.8814"
type input "-1.5386"
type input "1"
type input "211.116"
type input "303.984"
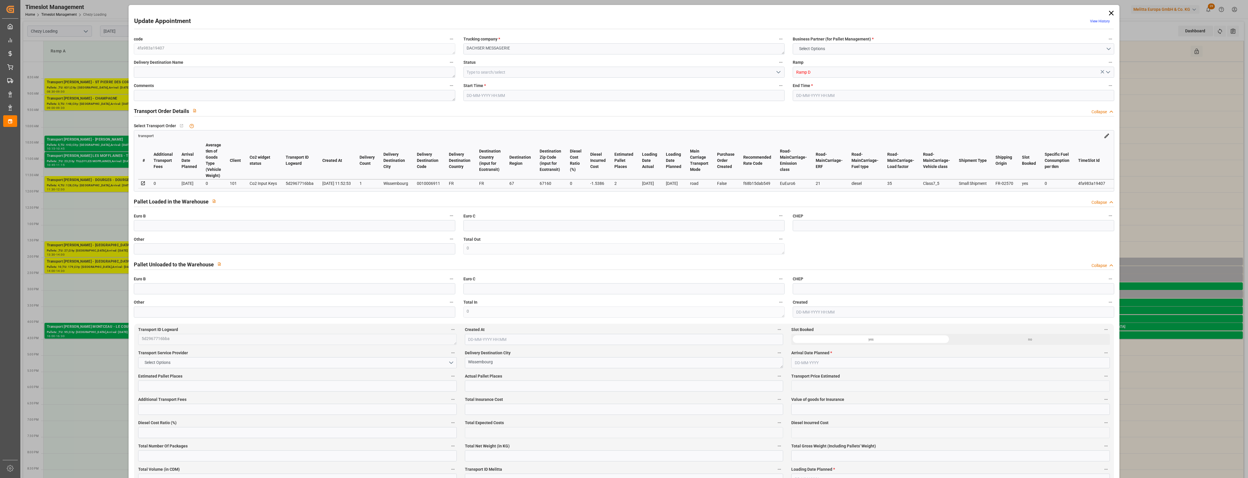
type input "1242.858"
type input "67"
type input "0"
type input "87"
type input "2"
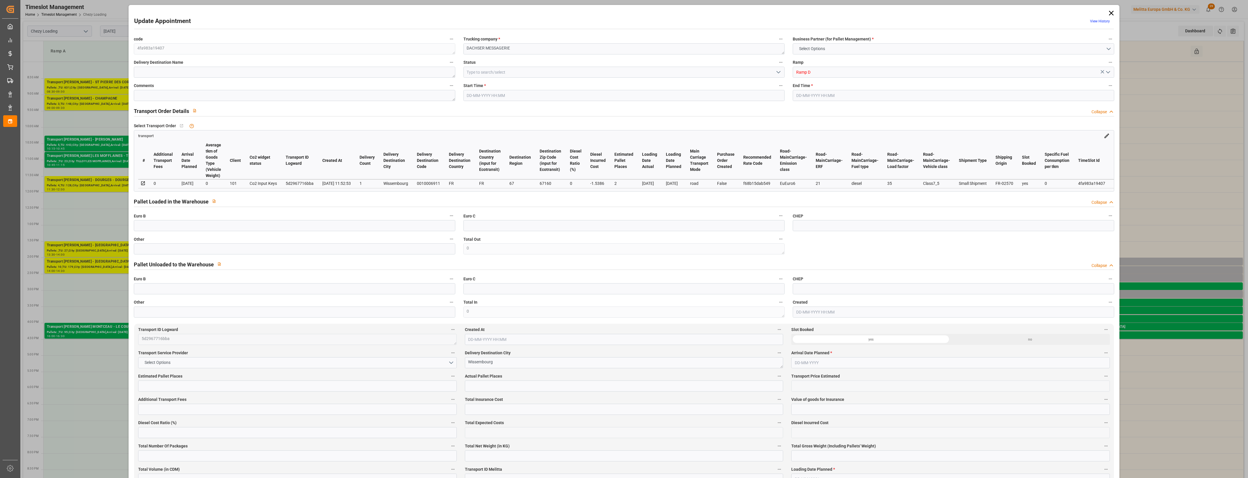
type input "101"
type input "255.984"
type input "0"
type input "4710.8598"
type input "0"
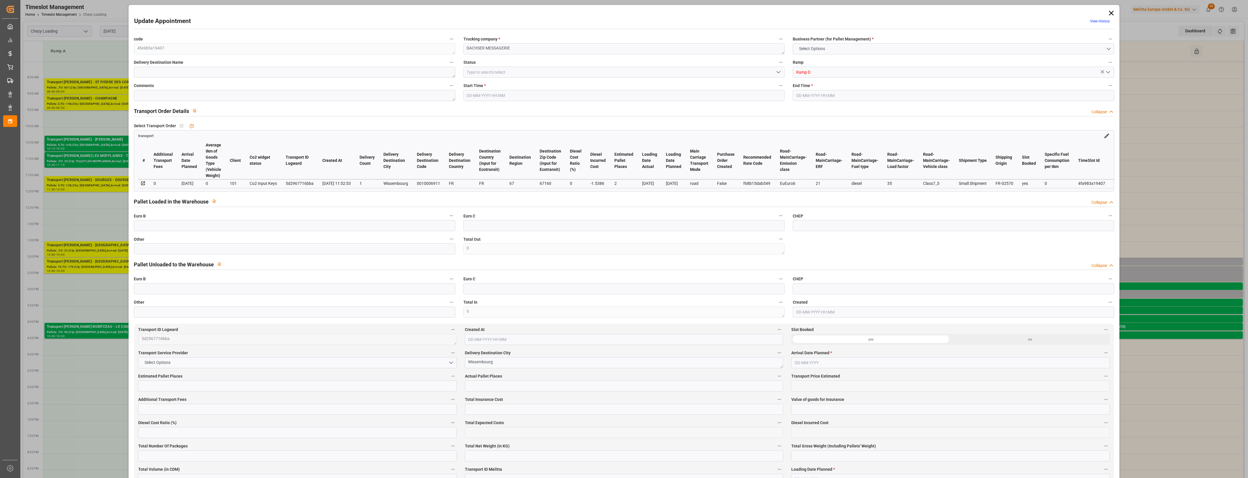
type input "0"
type input "21"
type input "35"
type input "[DATE] 14:30"
type input "[DATE] 14:45"
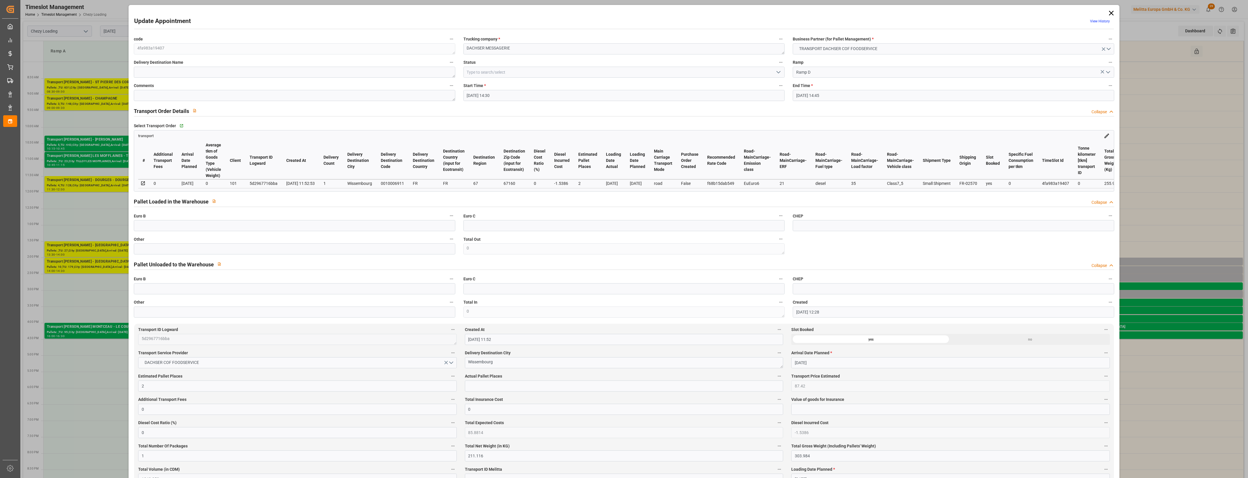
type input "[DATE] 12:28"
type input "[DATE] 11:52"
type input "[DATE]"
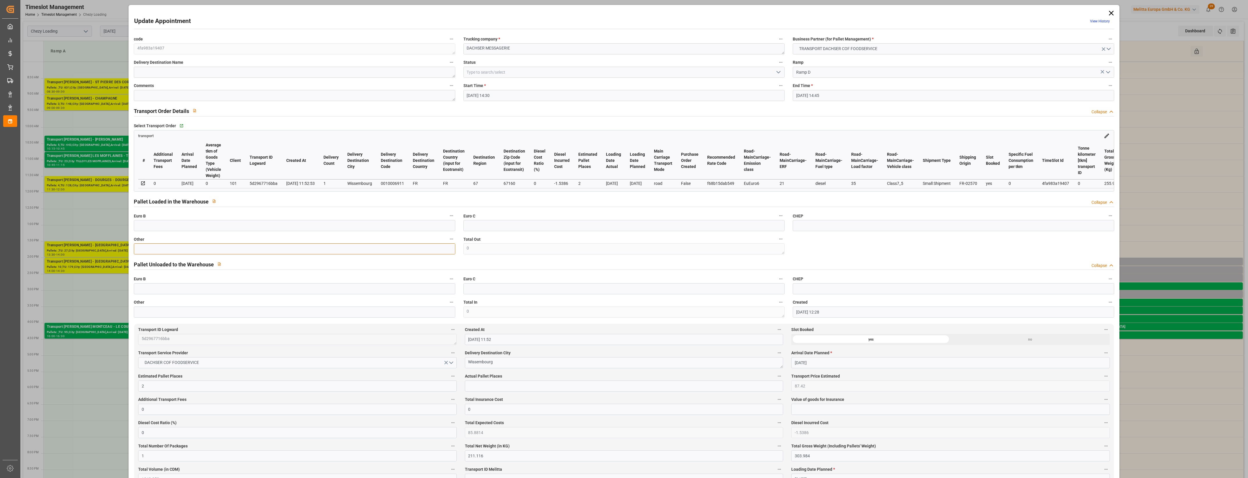
click at [213, 248] on input "text" at bounding box center [294, 248] width 321 height 11
type input "1"
click at [475, 384] on input "text" at bounding box center [624, 385] width 318 height 11
type input "1"
click at [778, 71] on icon "open menu" at bounding box center [778, 72] width 7 height 7
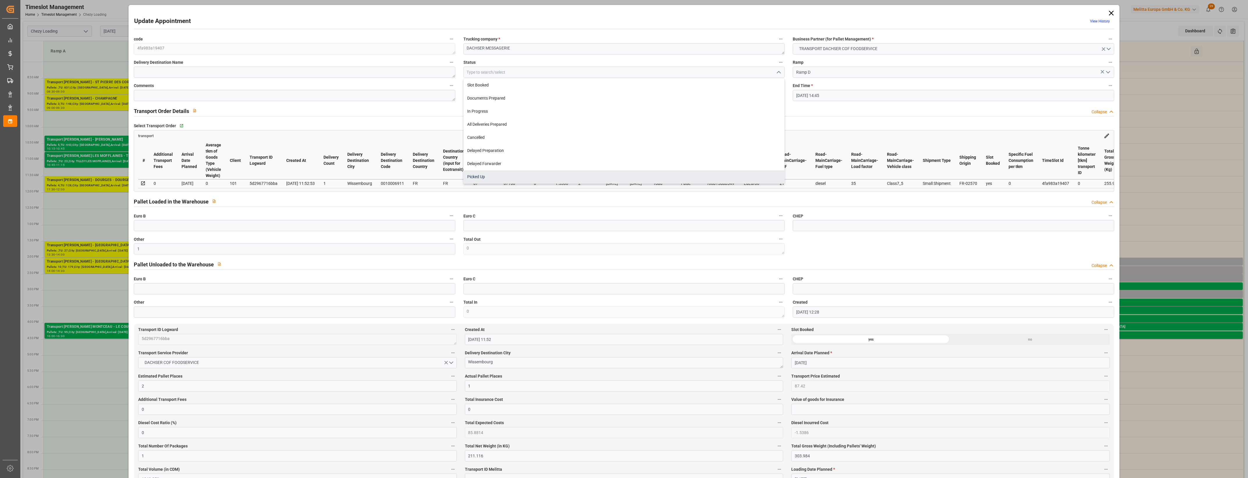
click at [512, 177] on div "Picked Up" at bounding box center [624, 176] width 321 height 13
type input "Picked Up"
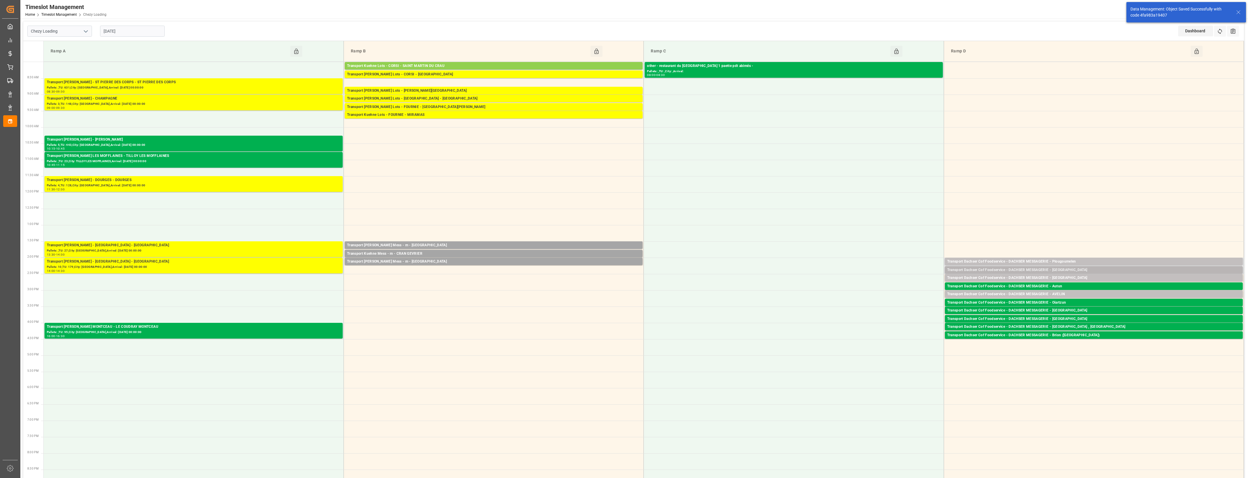
click at [1077, 269] on div "Transport Dachser Cof Foodservice - DACHSER MESSAGERIE - [GEOGRAPHIC_DATA]" at bounding box center [1093, 270] width 293 height 6
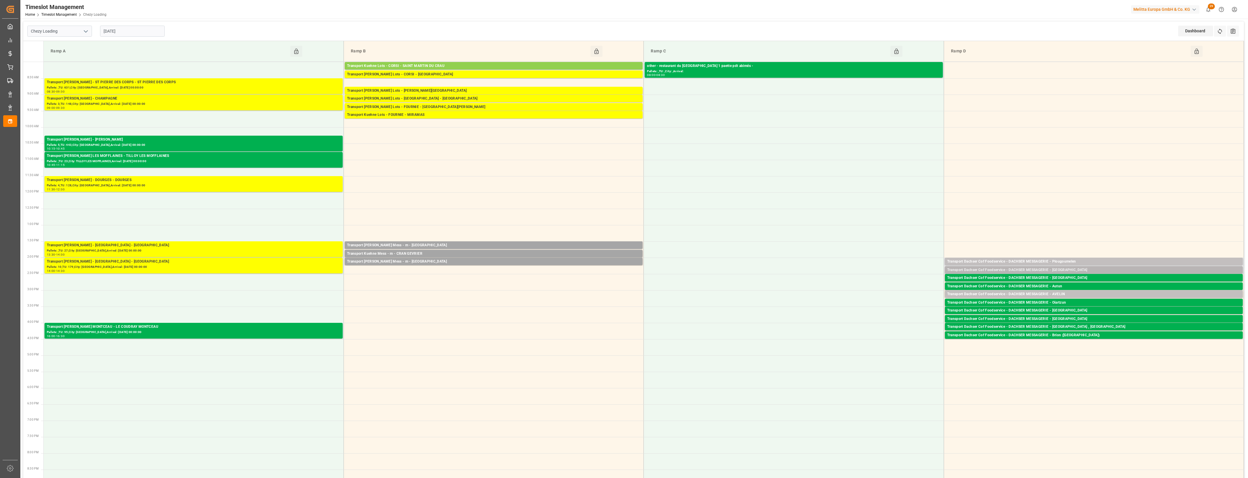
click at [1067, 271] on div "Transport Dachser Cof Foodservice - DACHSER MESSAGERIE - [GEOGRAPHIC_DATA]" at bounding box center [1093, 270] width 293 height 6
click at [885, 289] on button "Open" at bounding box center [868, 287] width 41 height 7
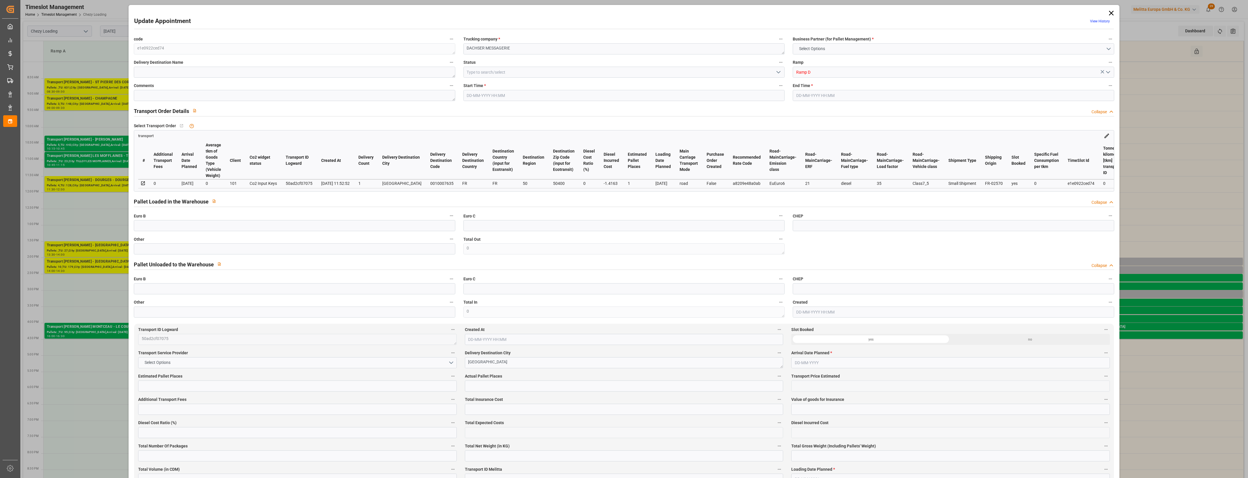
type input "1"
type input "80.47"
type input "0"
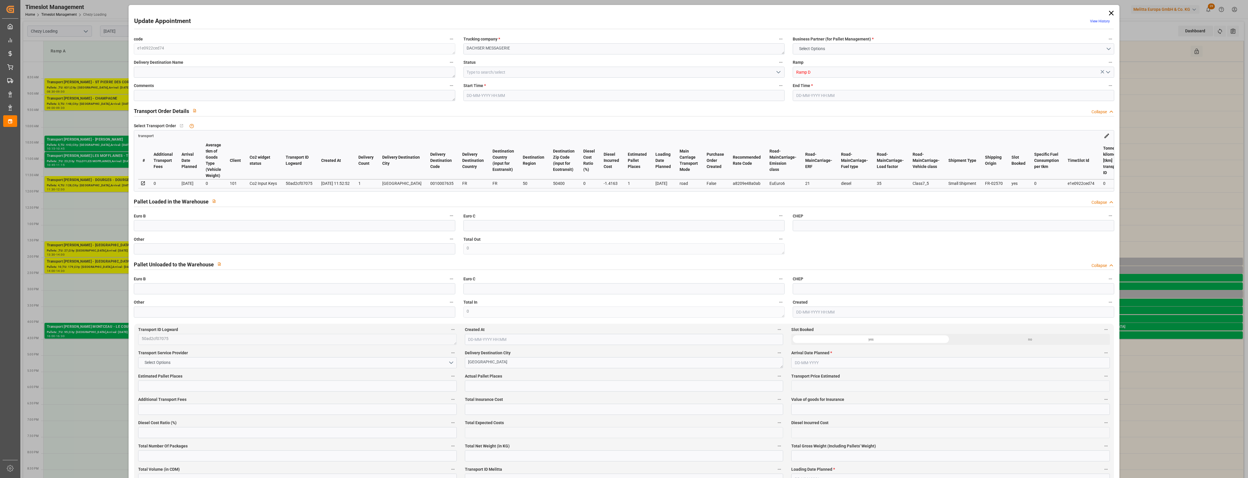
type input "79.0537"
type input "-1.4163"
type input "0"
type input "215.32"
type input "280.351"
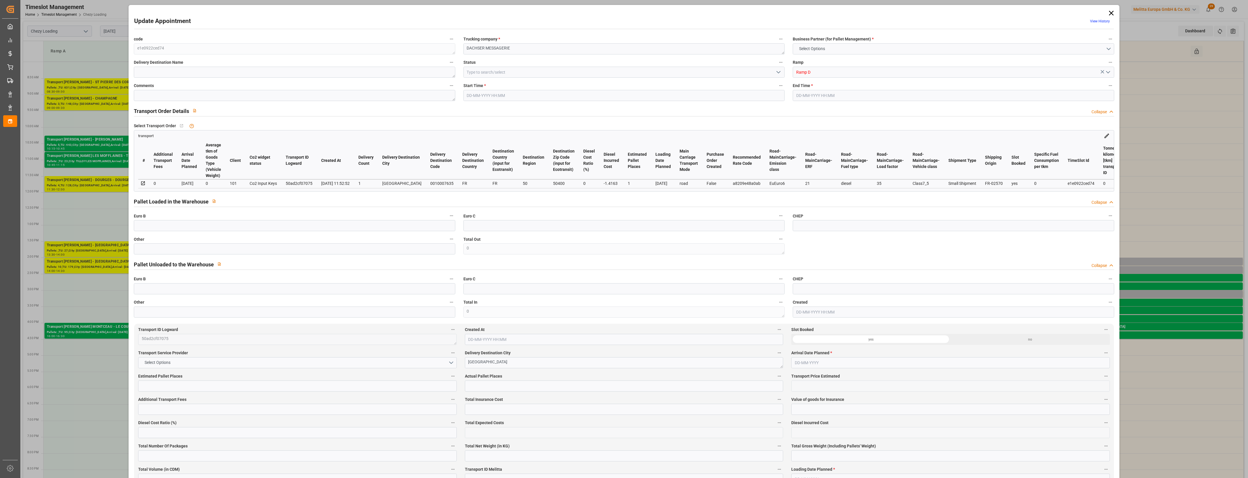
type input "958.922"
type input "50"
type input "0"
type input "83"
type input "1"
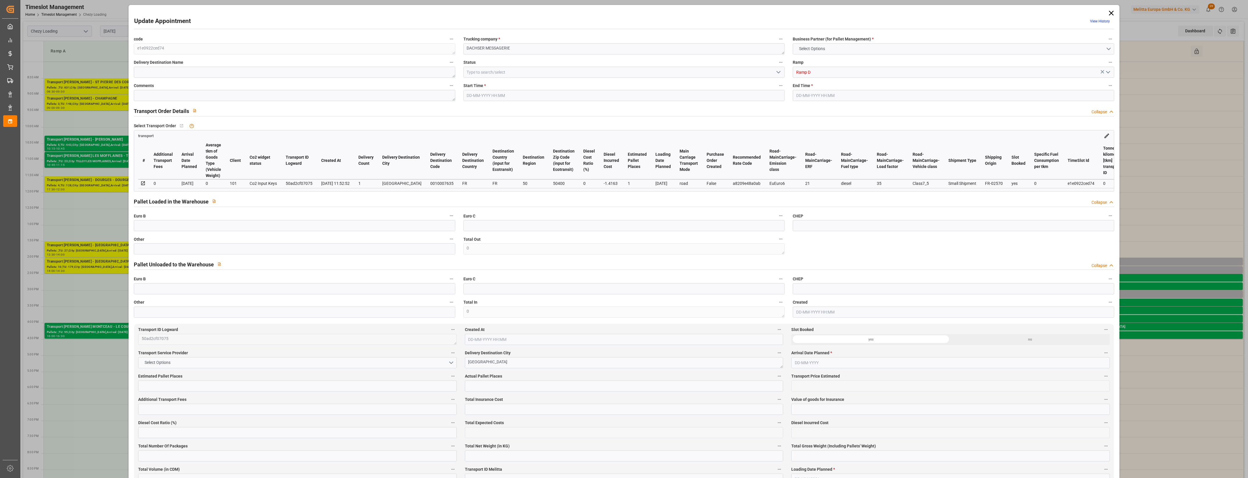
type input "101"
type input "256.351"
type input "0"
type input "4710.8598"
type input "0"
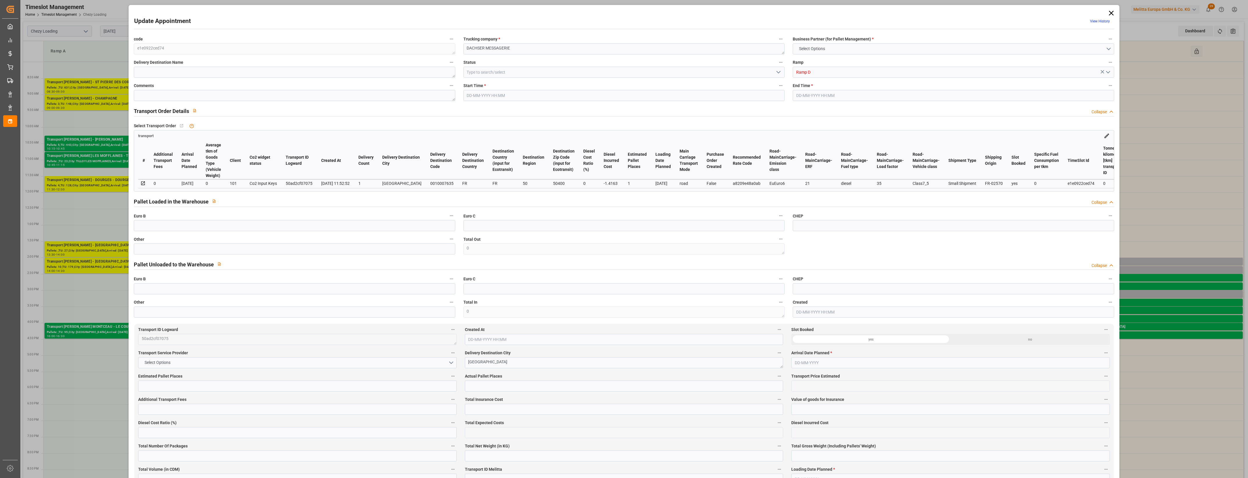
type input "0"
type input "21"
type input "35"
type input "[DATE] 14:15"
type input "[DATE] 14:30"
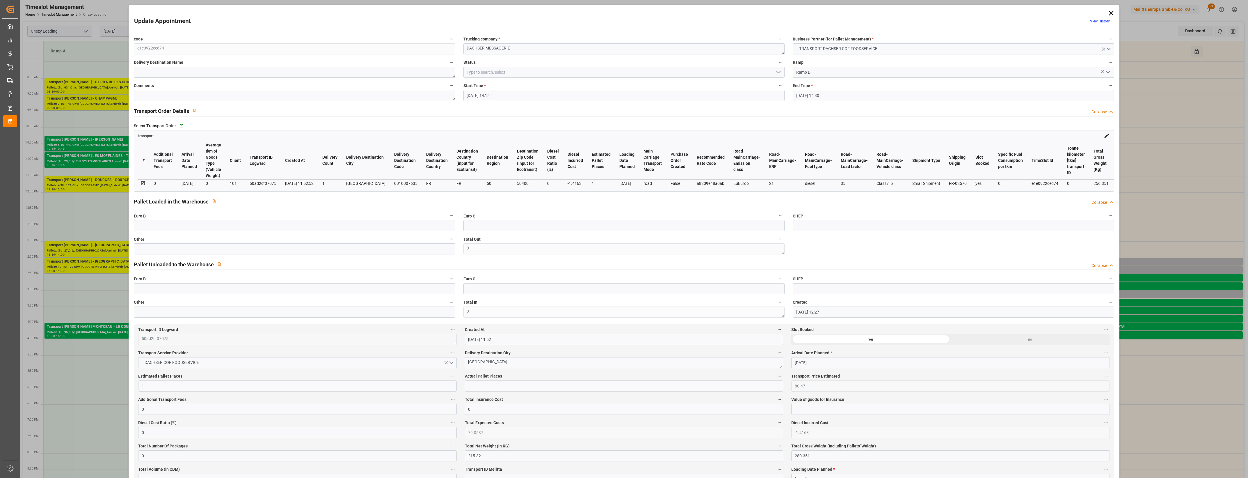
type input "[DATE] 12:27"
type input "[DATE] 11:52"
type input "[DATE]"
click at [147, 252] on input "text" at bounding box center [294, 248] width 321 height 11
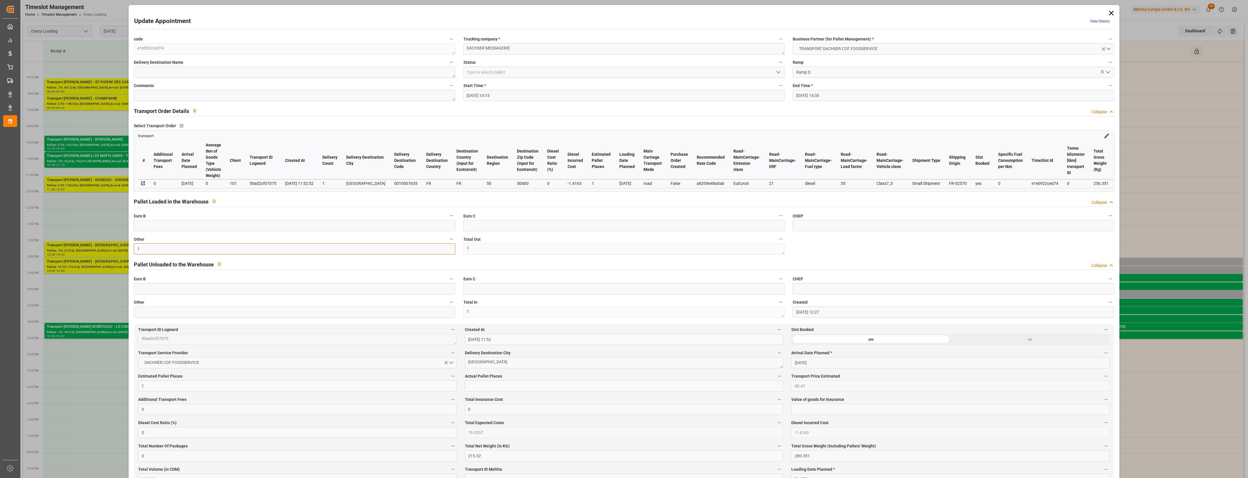
type input "1"
click at [476, 384] on input "text" at bounding box center [624, 385] width 318 height 11
type input "1"
click at [779, 70] on icon "open menu" at bounding box center [778, 72] width 7 height 7
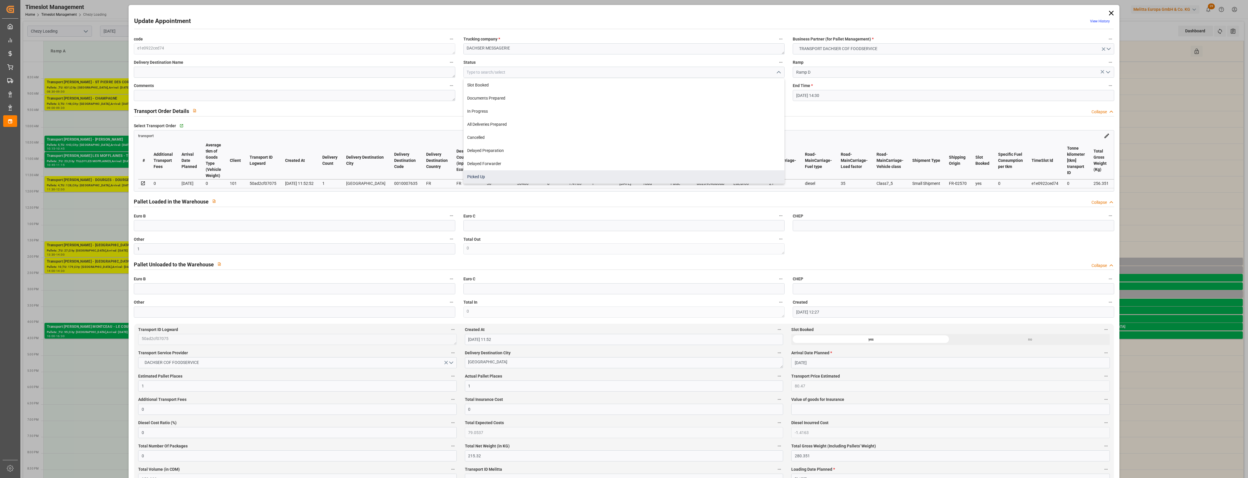
click at [513, 177] on div "Picked Up" at bounding box center [624, 176] width 321 height 13
type input "Picked Up"
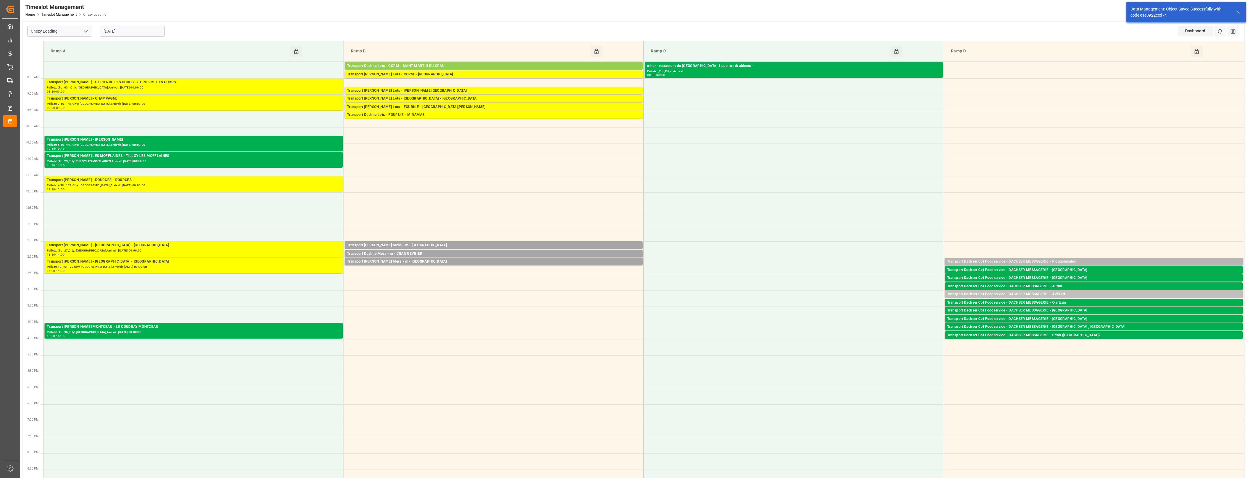
click at [1099, 261] on div "Transport Dachser Cof Foodservice - DACHSER MESSAGERIE - Plougoumelen" at bounding box center [1093, 262] width 293 height 6
click at [885, 287] on button "Open" at bounding box center [868, 287] width 41 height 7
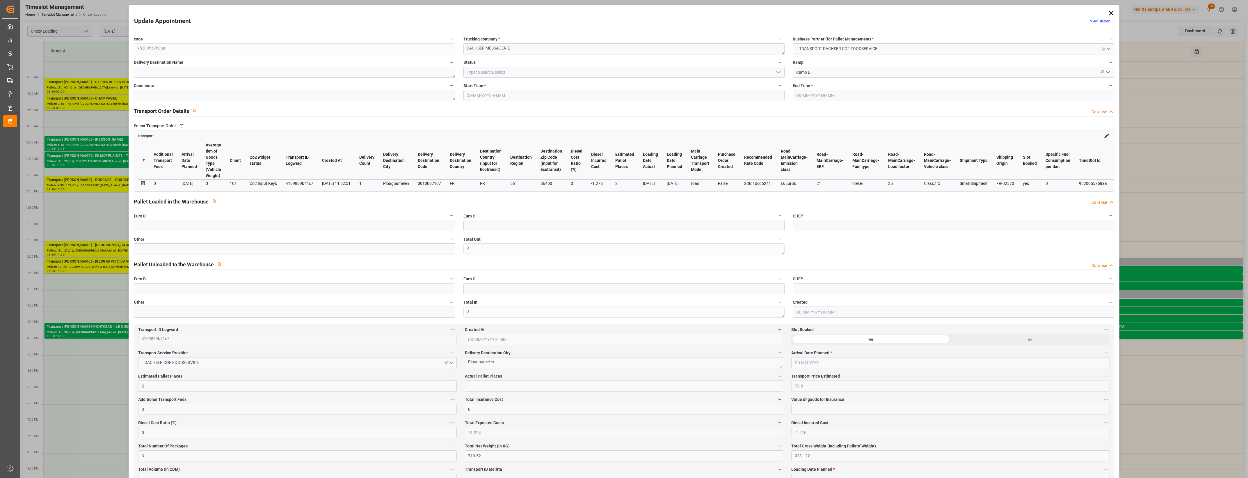
type input "2"
type input "72.5"
type input "0"
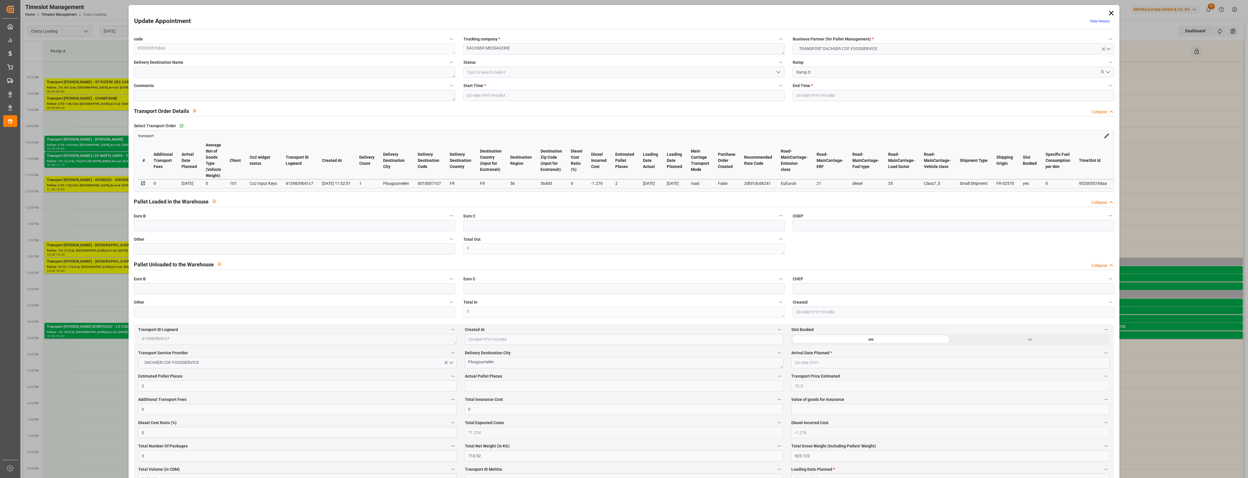
type input "71.224"
type input "-1.276"
type input "3"
type input "710.52"
type input "923.122"
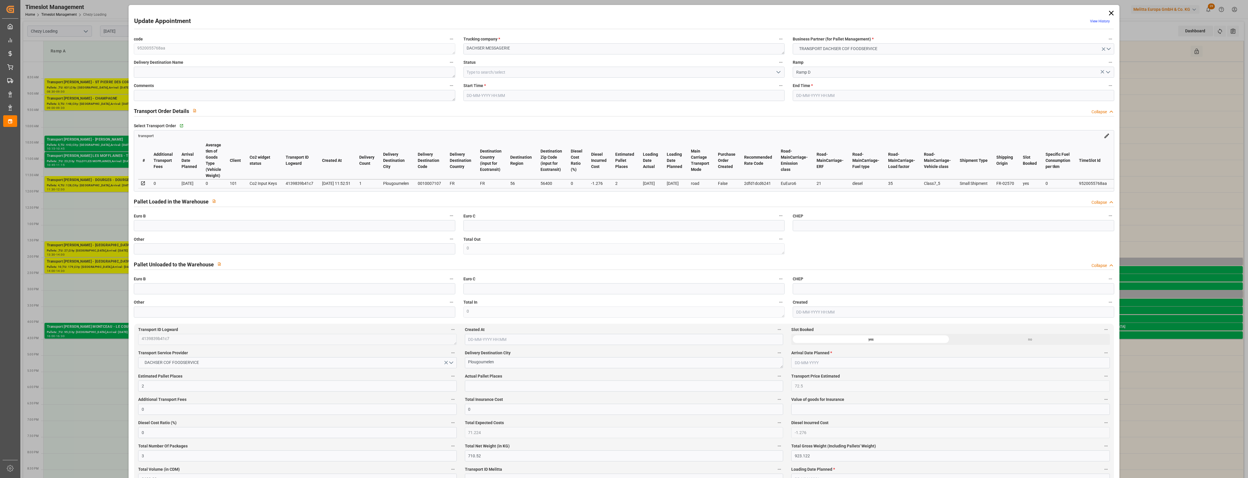
type input "2609.22"
type input "56"
type input "2"
type input "98"
type input "3"
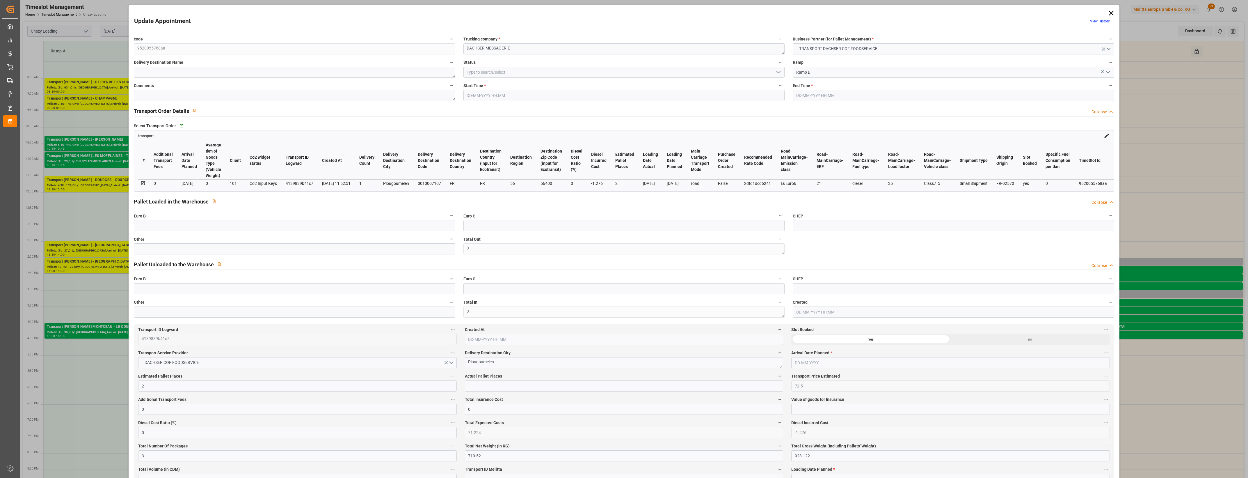
type input "101"
type input "849.132"
type input "0"
type input "4710.8598"
type input "0"
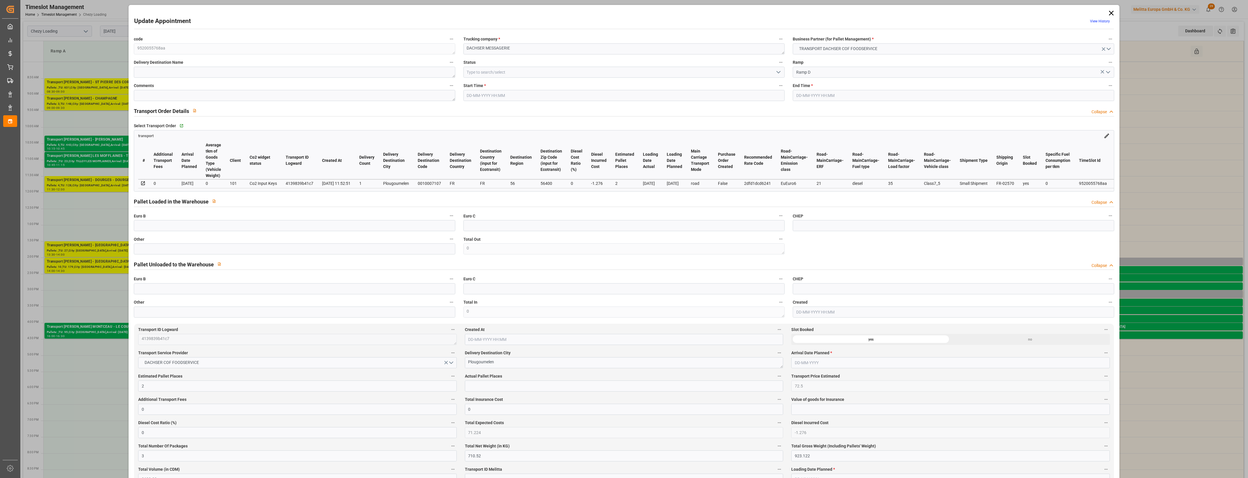
type input "0"
type input "21"
type input "35"
type input "[DATE] 14:00"
type input "[DATE] 14:15"
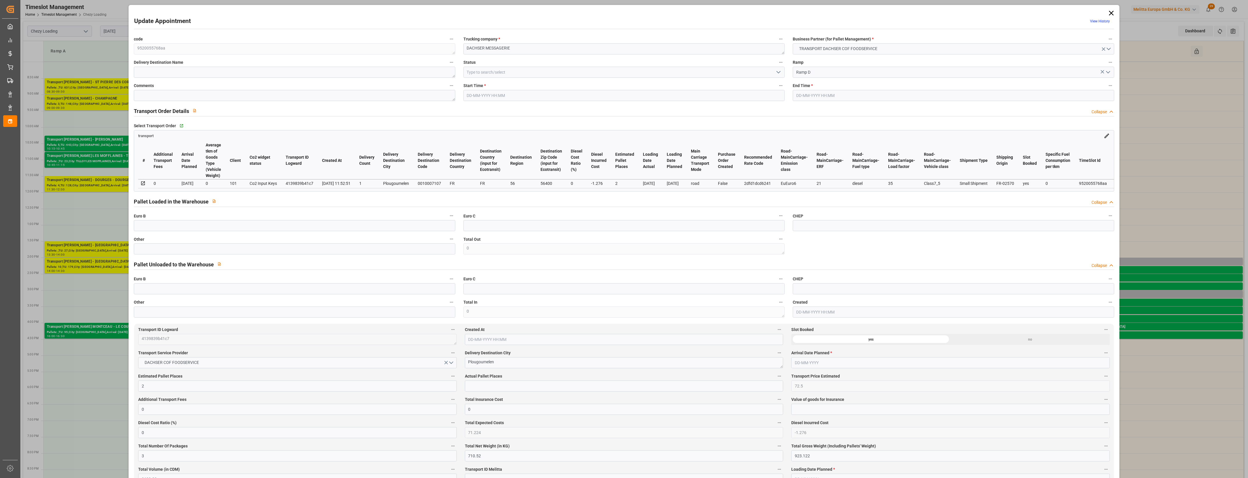
type input "[DATE] 12:26"
type input "[DATE] 11:52"
type input "[DATE]"
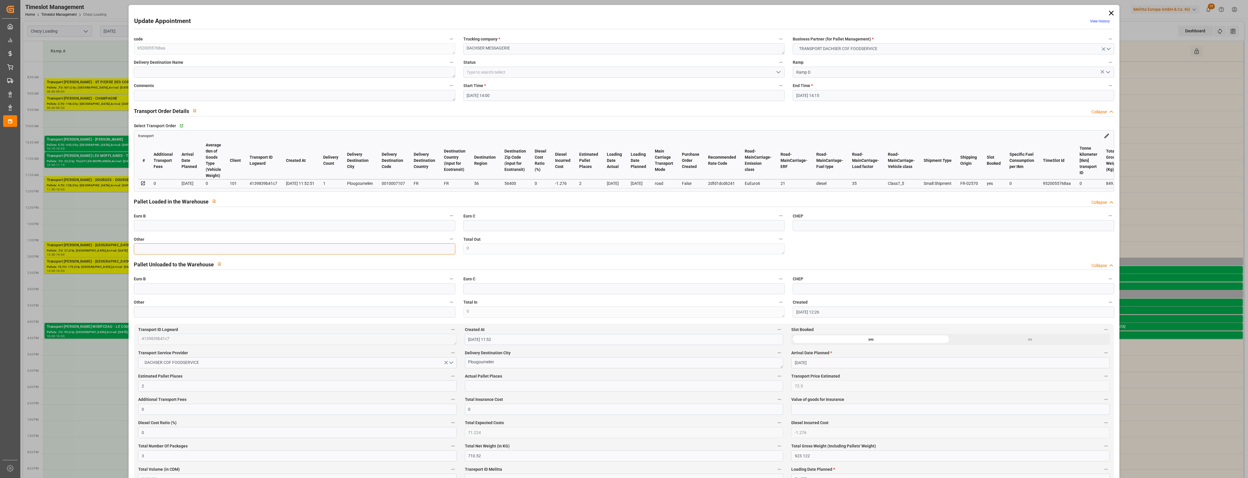
click at [254, 246] on input "text" at bounding box center [294, 248] width 321 height 11
type input "3"
click at [543, 386] on input "text" at bounding box center [624, 385] width 318 height 11
type input "3"
click at [779, 74] on icon "open menu" at bounding box center [778, 72] width 7 height 7
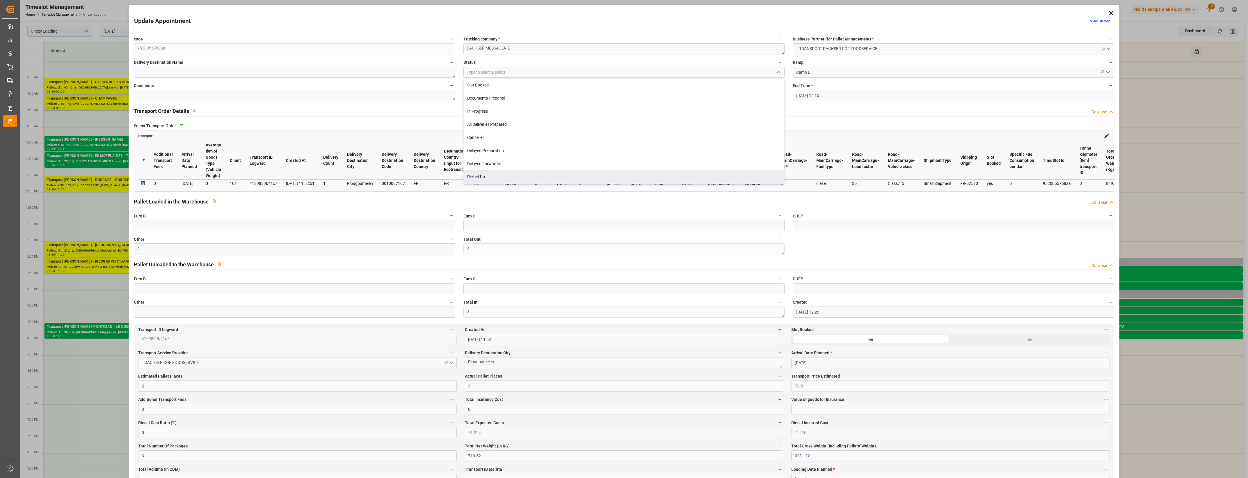
click at [507, 178] on div "Picked Up" at bounding box center [624, 176] width 321 height 13
type input "Picked Up"
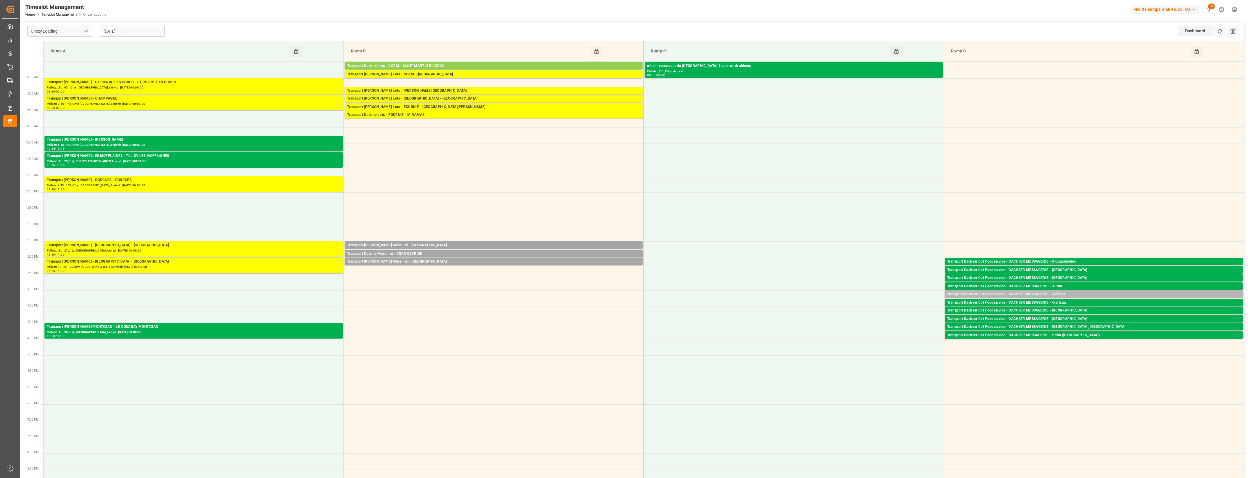
click at [1147, 294] on div "Transport Dachser Cof Foodservice - DACHSER MESSAGERIE - AVELIN" at bounding box center [1093, 294] width 293 height 6
click at [876, 320] on button "Open" at bounding box center [868, 320] width 41 height 7
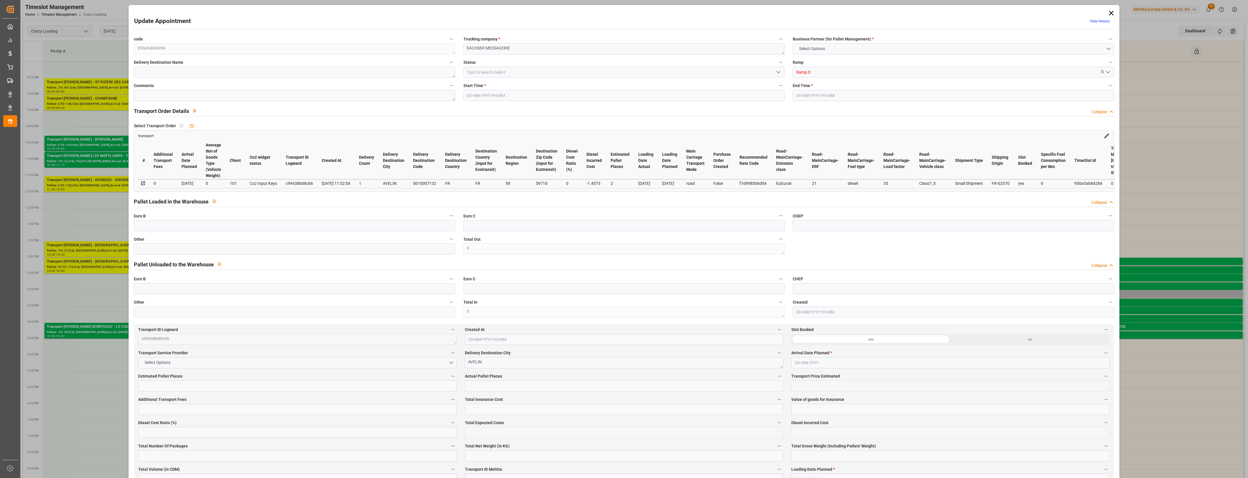
type input "2"
type input "82.8"
type input "0"
click at [314, 254] on input "text" at bounding box center [294, 248] width 321 height 11
click at [484, 385] on input "text" at bounding box center [624, 385] width 318 height 11
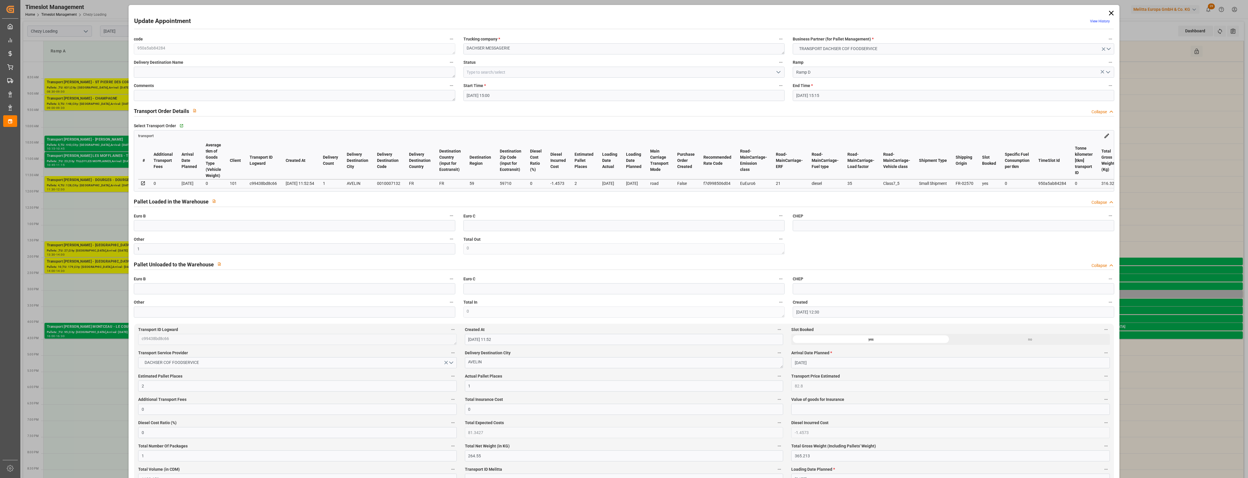
click at [779, 68] on button "open menu" at bounding box center [778, 72] width 9 height 9
click at [617, 175] on div "Picked Up" at bounding box center [624, 176] width 321 height 13
